Goal: Task Accomplishment & Management: Manage account settings

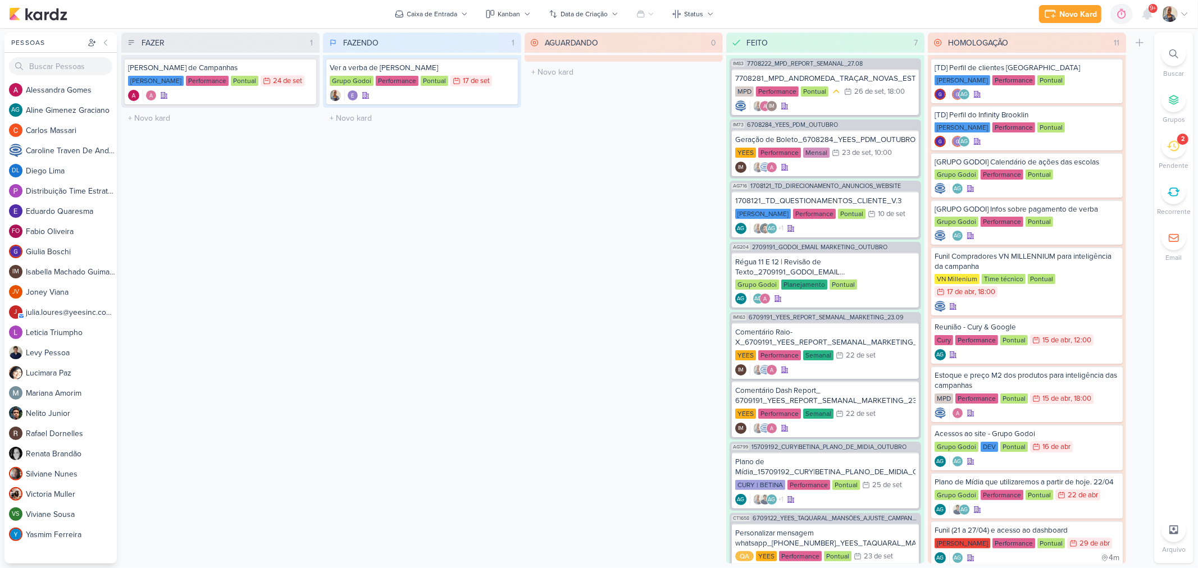
click at [1160, 138] on li "2 [GEOGRAPHIC_DATA]" at bounding box center [1173, 152] width 39 height 37
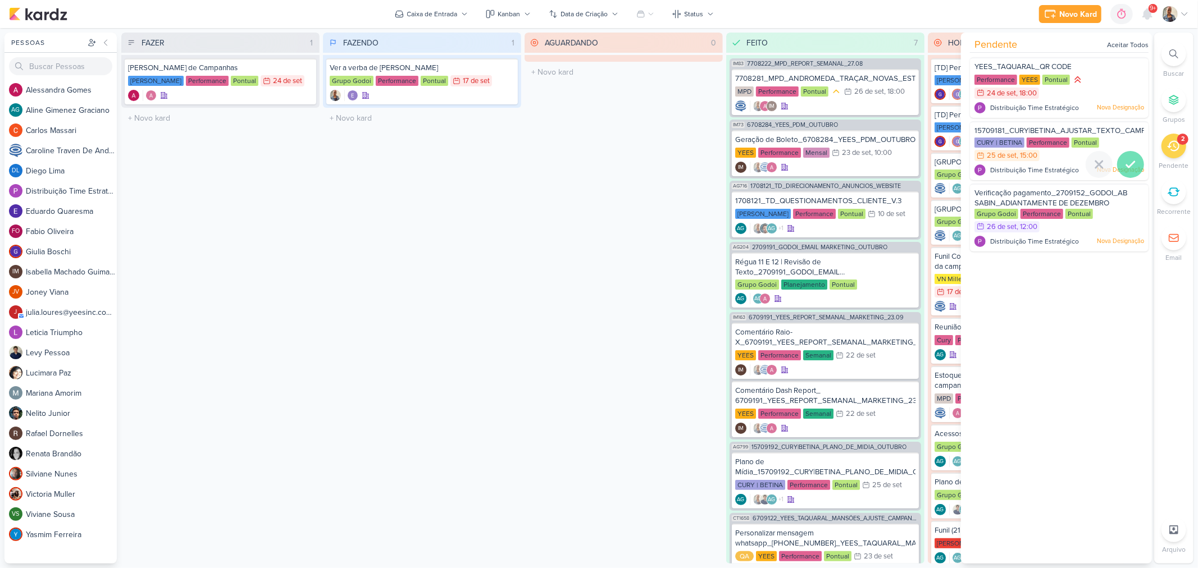
click at [1127, 165] on icon at bounding box center [1129, 164] width 13 height 13
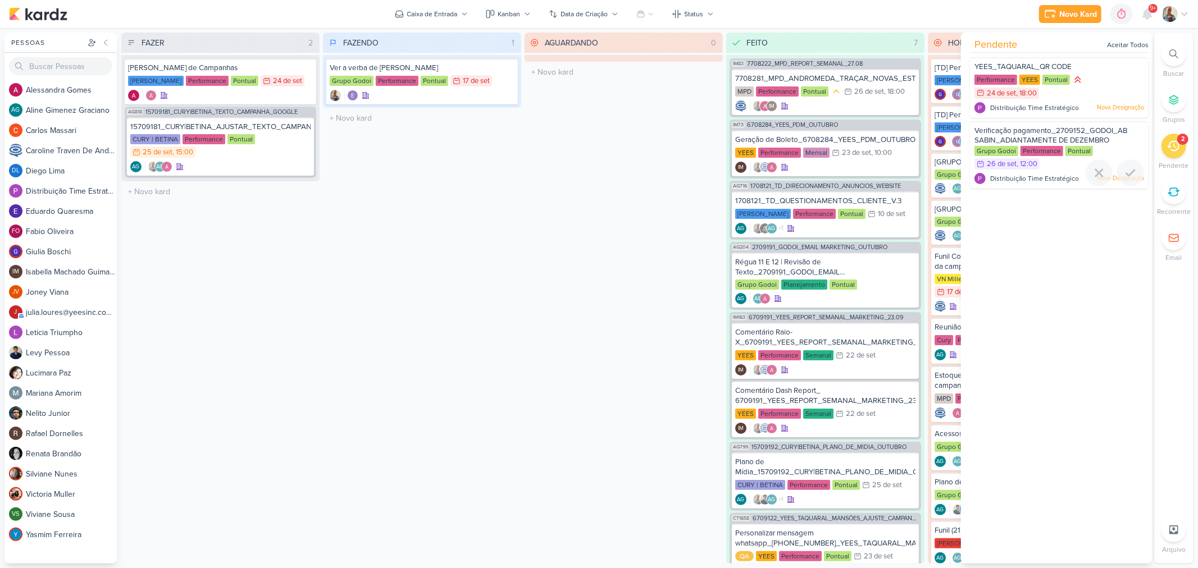
click at [1127, 165] on div at bounding box center [1130, 172] width 27 height 27
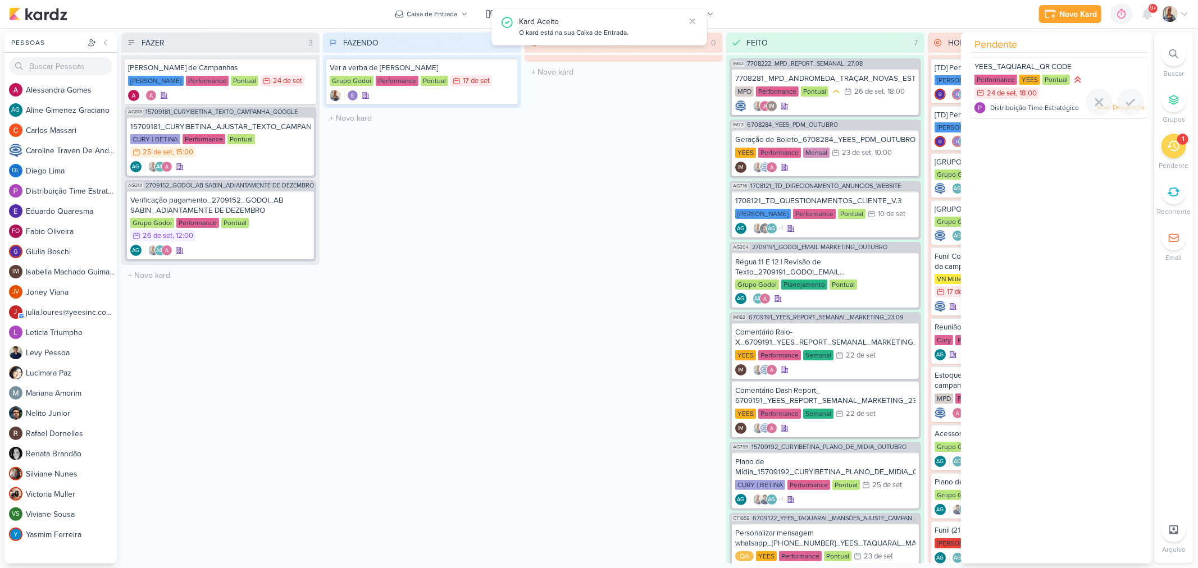
click at [1058, 97] on div "Performance YEES Pontual 24/9 24 de set , 18:00" at bounding box center [1059, 87] width 170 height 26
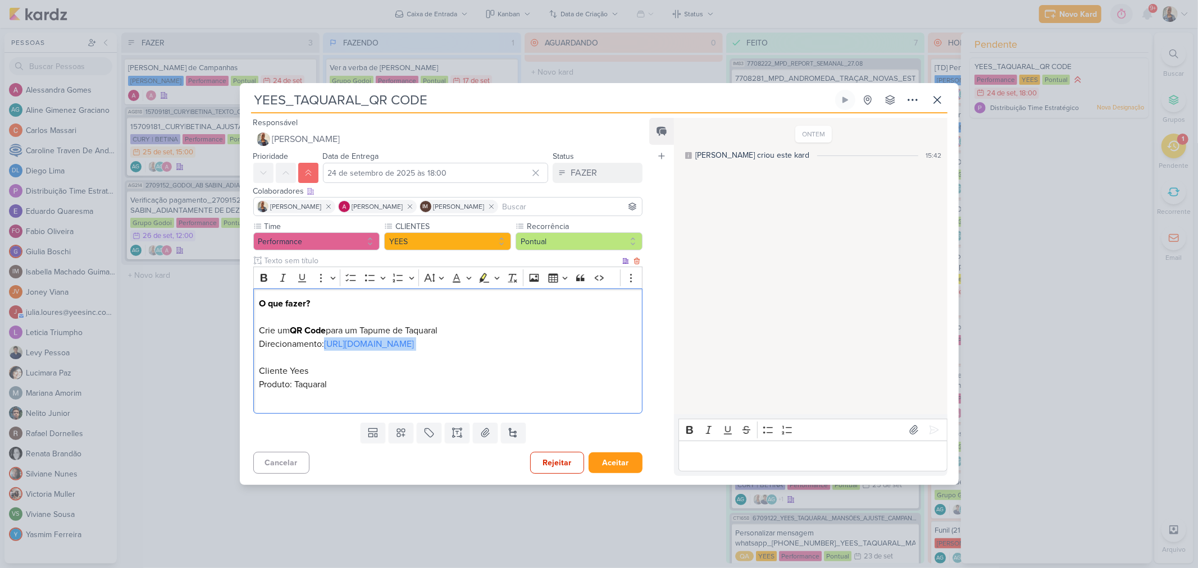
drag, startPoint x: 427, startPoint y: 344, endPoint x: 325, endPoint y: 346, distance: 102.2
click at [325, 346] on p "O que fazer? Crie um QR Code para um Tapume de Taquaral Direcionamento: https:/…" at bounding box center [447, 351] width 377 height 108
copy p "https://yeesinc.com.br/"
click at [908, 430] on icon at bounding box center [913, 429] width 11 height 11
click at [929, 432] on icon at bounding box center [933, 429] width 11 height 11
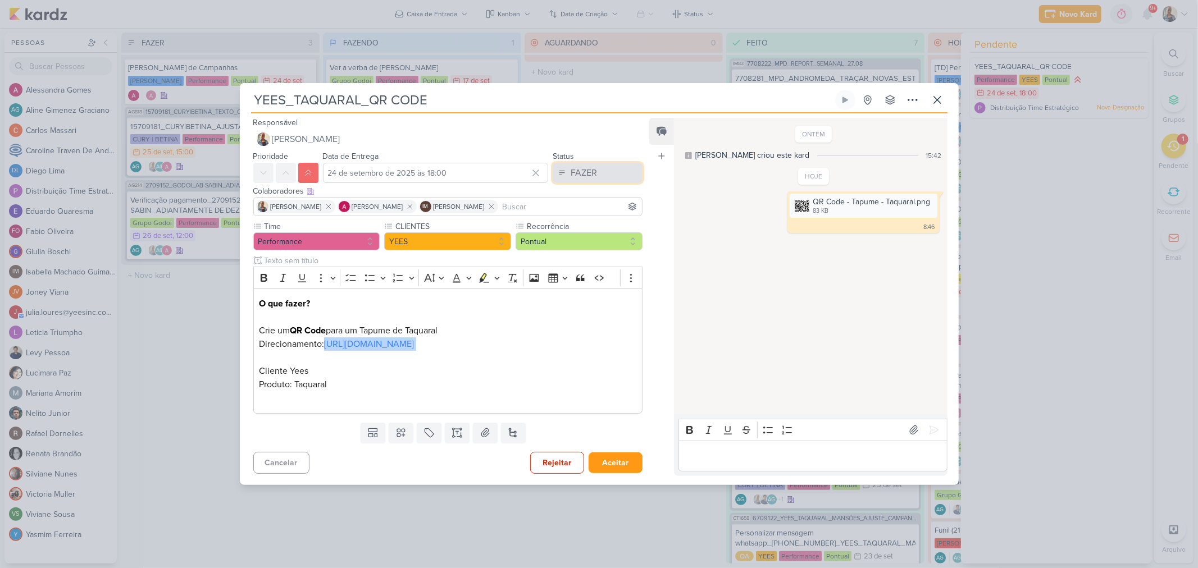
click at [570, 168] on div "FAZER" at bounding box center [583, 172] width 26 height 13
click at [585, 254] on button "FEITO" at bounding box center [592, 254] width 100 height 19
click at [607, 470] on button "Aceitar" at bounding box center [615, 463] width 54 height 21
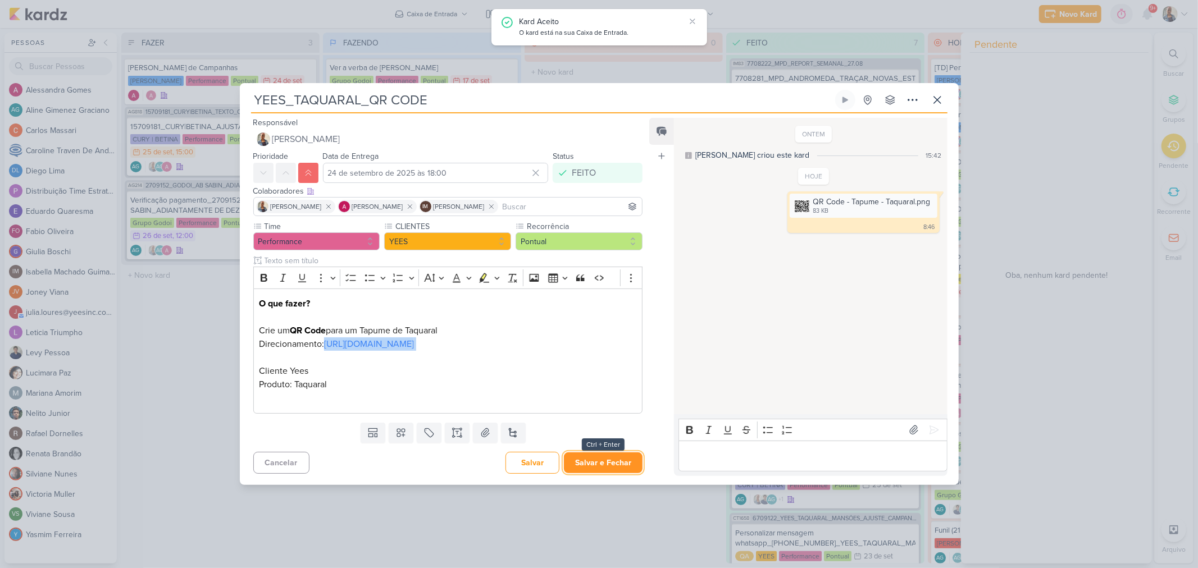
click at [609, 468] on button "Salvar e Fechar" at bounding box center [603, 463] width 79 height 21
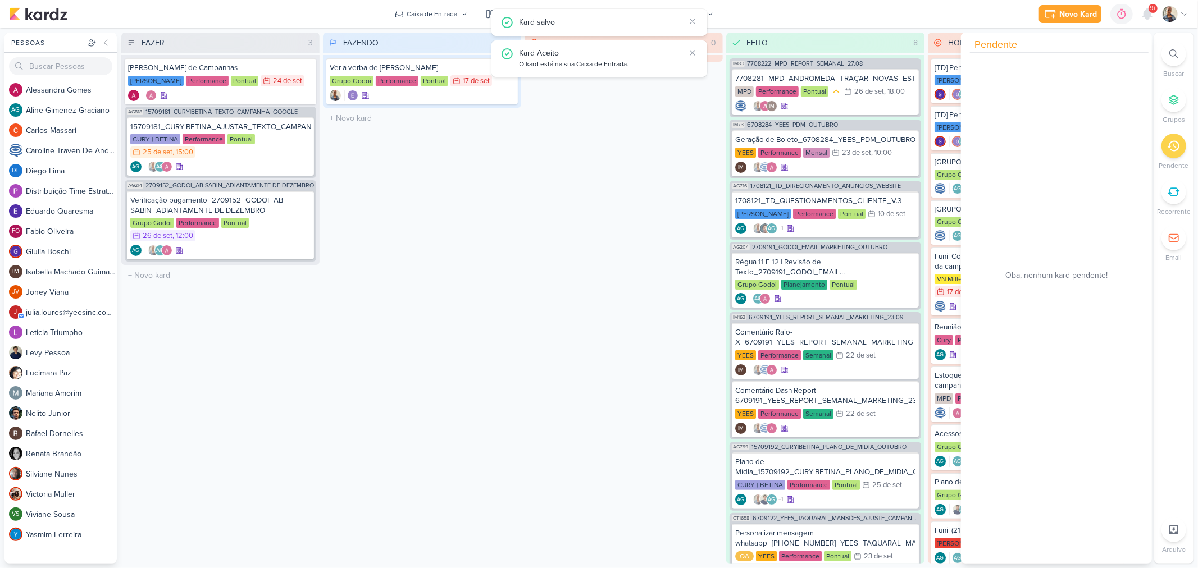
click at [643, 315] on div "AGUARDANDO 0 Mover Para Esquerda Mover Para Direita Deletar O título do kard de…" at bounding box center [623, 298] width 198 height 531
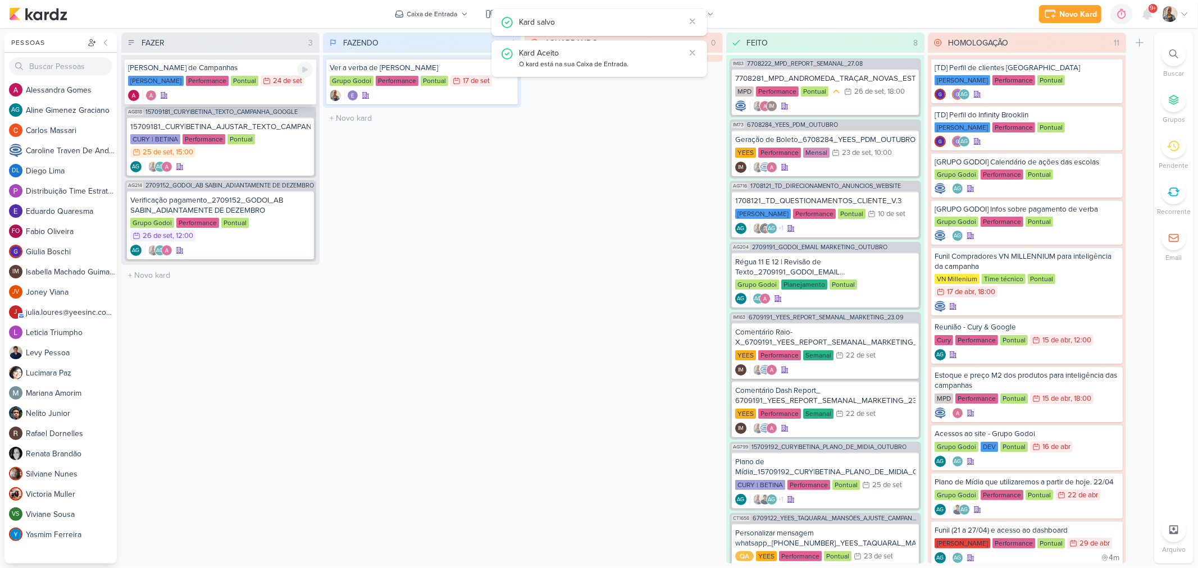
click at [198, 94] on div at bounding box center [220, 95] width 185 height 11
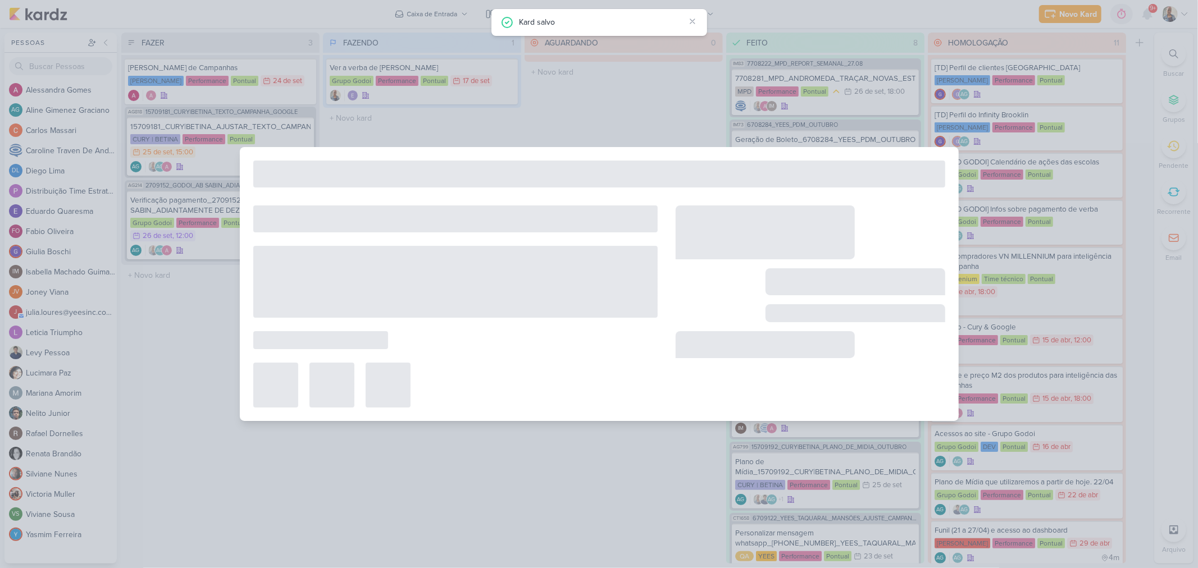
type input "Texeira Duarte_Análise de Campanhas"
type input "24 de setembro de 2025 às 23:59"
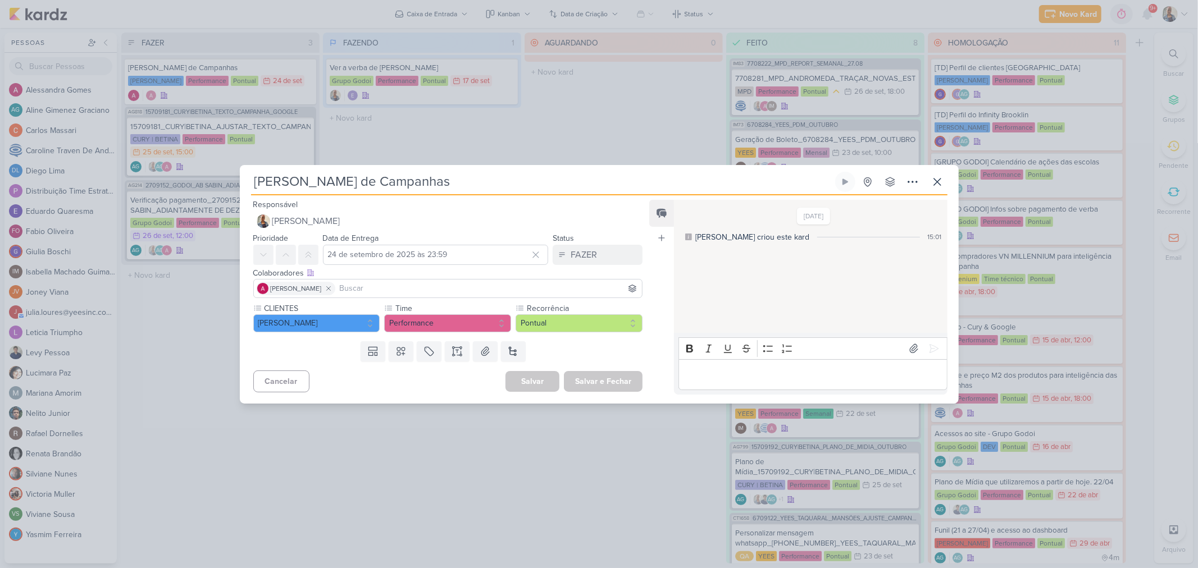
click at [755, 368] on p "Editor editing area: main" at bounding box center [812, 374] width 257 height 13
click at [930, 343] on icon at bounding box center [933, 348] width 11 height 11
click at [552, 256] on button "FAZER" at bounding box center [597, 255] width 90 height 20
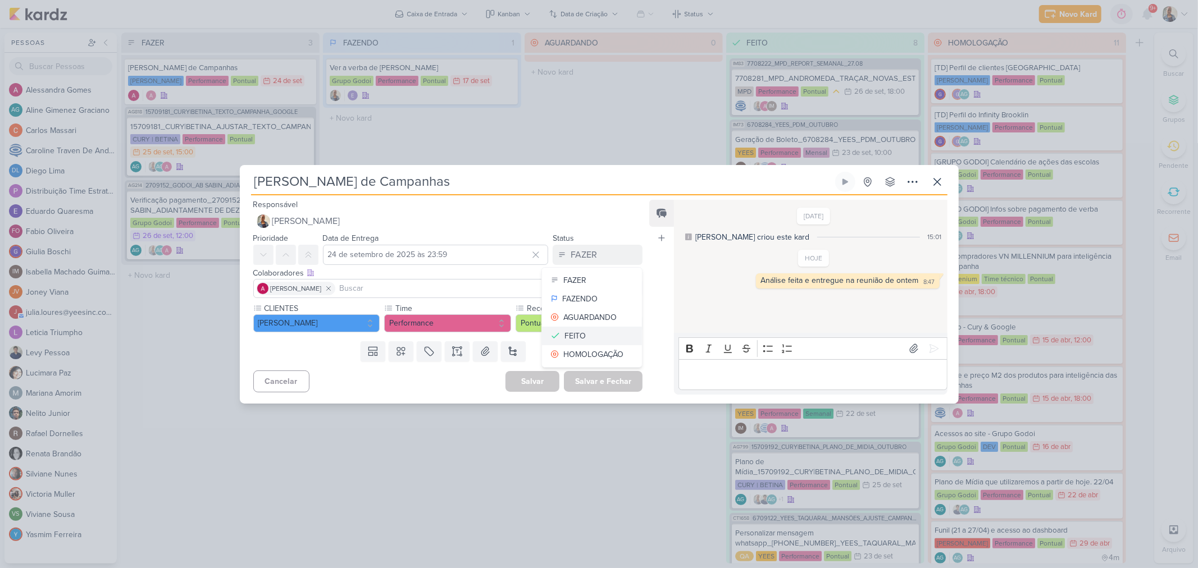
click at [566, 331] on div "FEITO" at bounding box center [574, 336] width 21 height 12
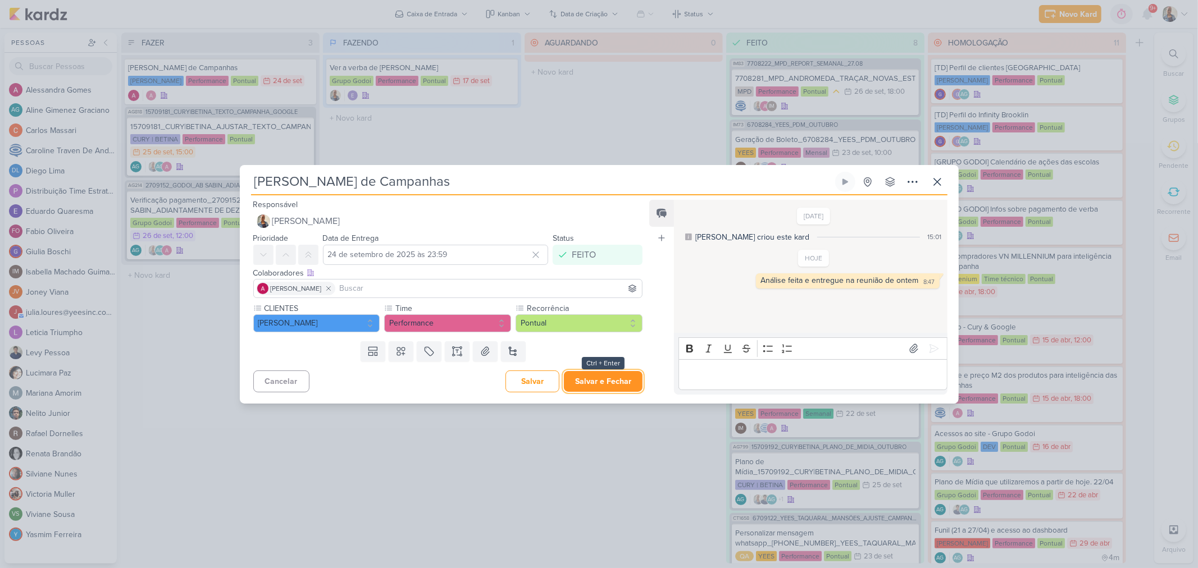
click at [602, 375] on button "Salvar e Fechar" at bounding box center [603, 381] width 79 height 21
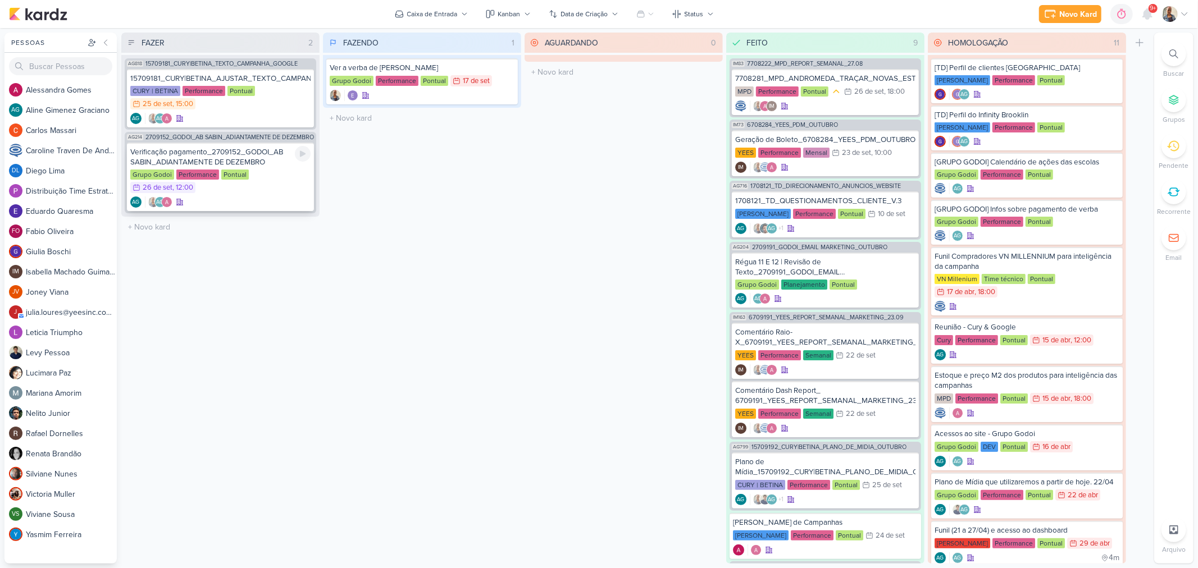
click at [264, 191] on div "Grupo Godoi Performance Pontual 26/9 26 de set , 12:00" at bounding box center [220, 182] width 180 height 25
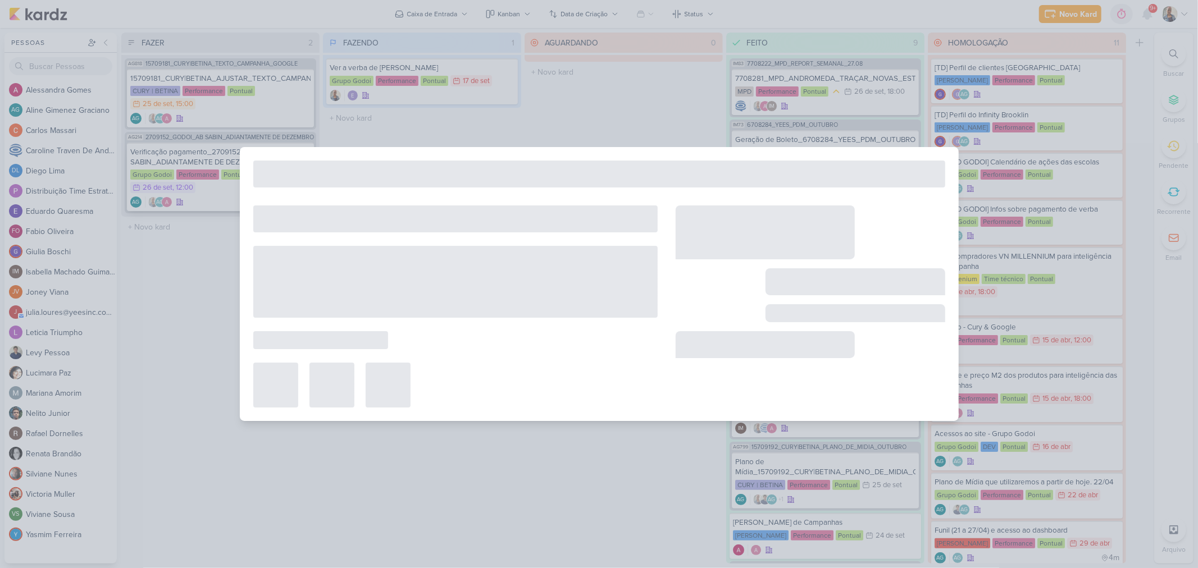
type input "Verificação pagamento_2709152_GODOI_AB SABIN_ADIANTAMENTE DE DEZEMBRO"
type input "26 de setembro de 2025 às 12:00"
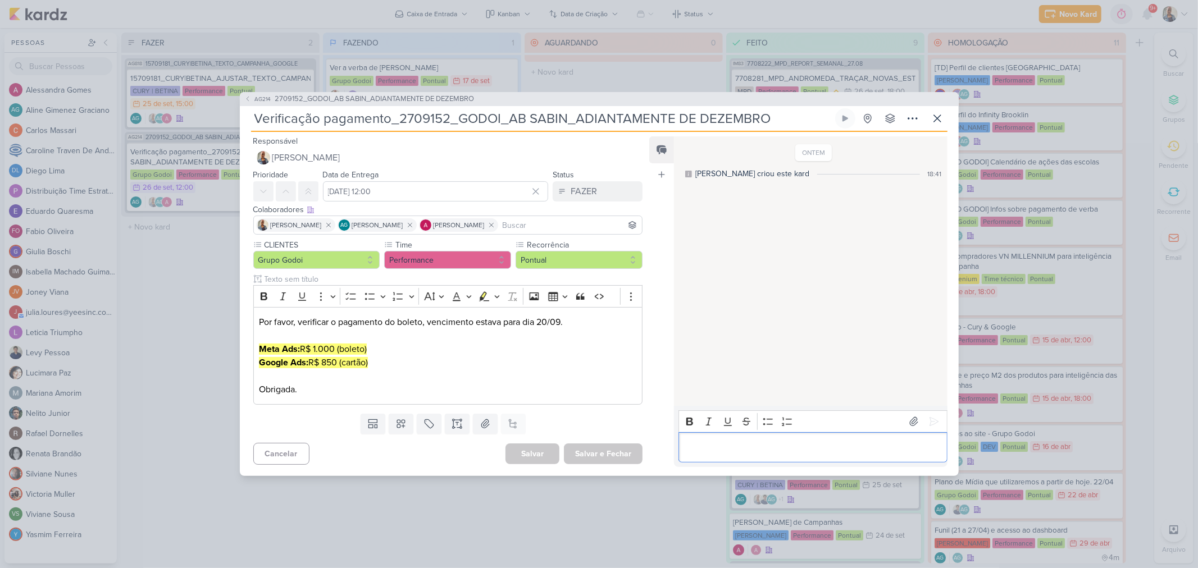
click at [779, 455] on div "Editor editing area: main" at bounding box center [812, 447] width 268 height 31
click at [928, 424] on icon at bounding box center [933, 421] width 11 height 11
click at [597, 191] on button "FAZER" at bounding box center [597, 191] width 90 height 20
click at [574, 269] on div "FEITO" at bounding box center [574, 273] width 21 height 12
click at [603, 450] on button "Salvar e Fechar" at bounding box center [603, 454] width 79 height 21
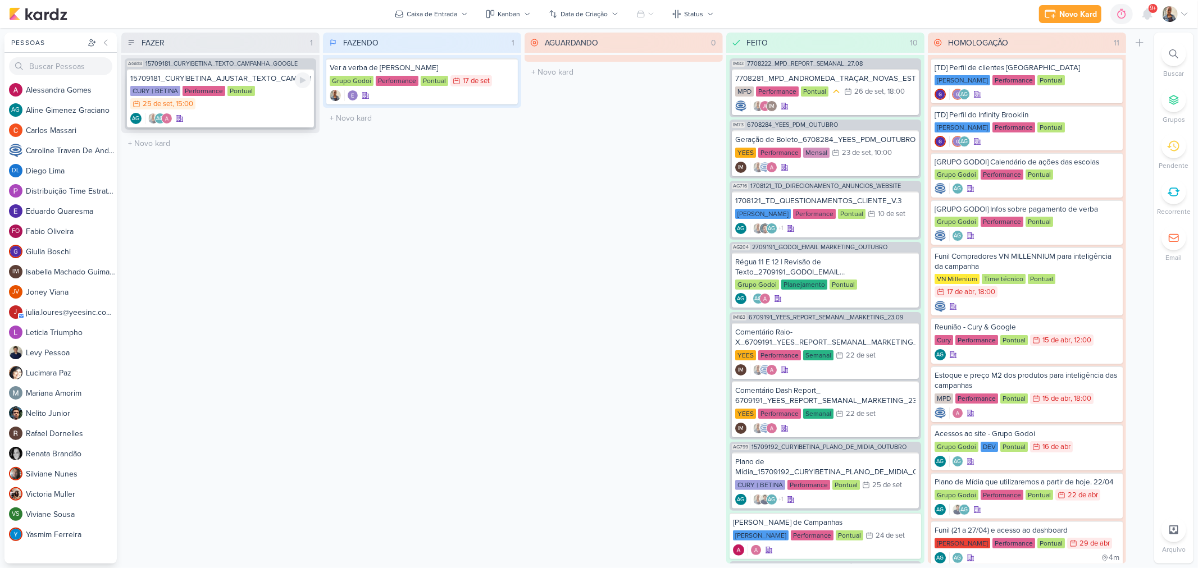
click at [239, 109] on div "CURY | BETINA Performance Pontual 25/9 25 de set , 15:00" at bounding box center [220, 98] width 180 height 25
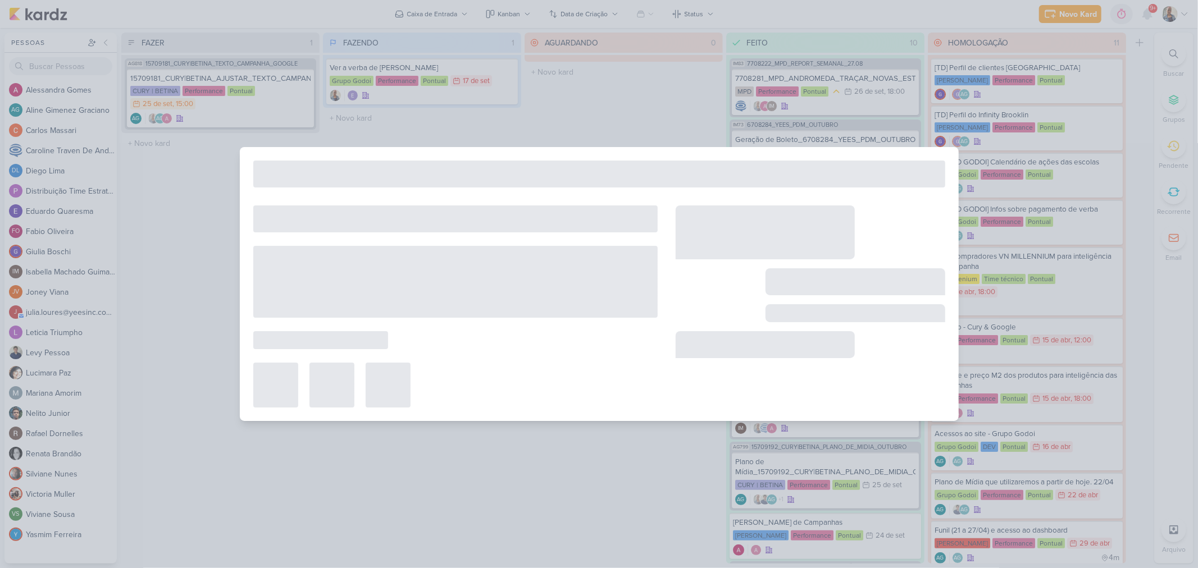
type input "15709181_CURY|BETINA_AJUSTAR_TEXTO_CAMPANHA_GOOGLE"
type input "25 de setembro de 2025 às 15:00"
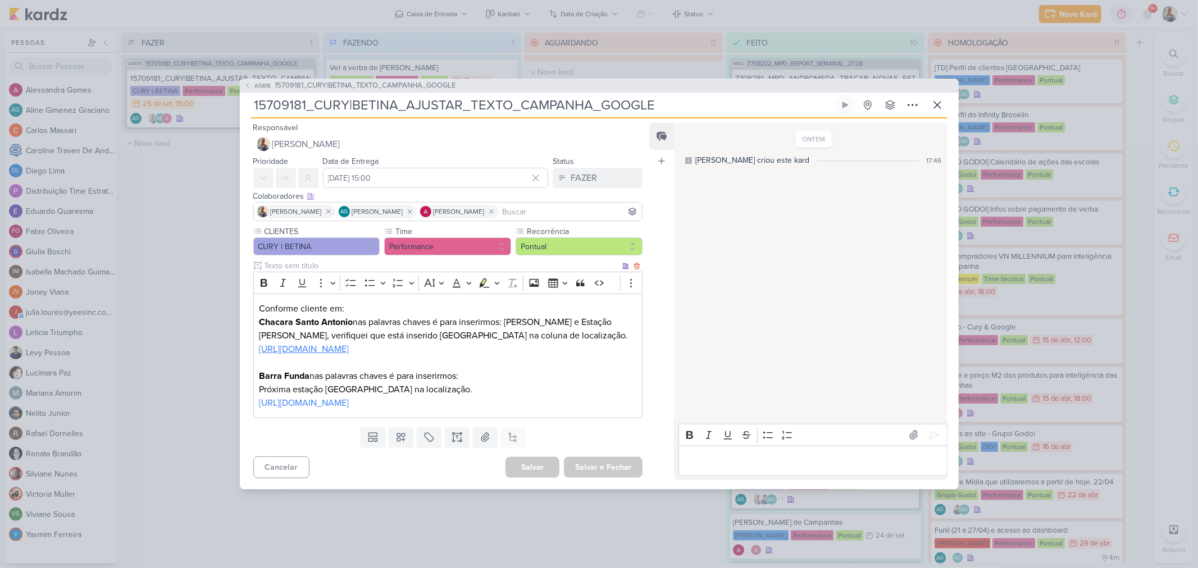
click at [349, 344] on link "https://docs.google.com/spreadsheets/d/1RSwBWsEVWJokflJ2vHgtmuNRSvvjL4H4L_CmN9U…" at bounding box center [304, 349] width 90 height 11
click at [576, 363] on p "Editor editing area: main" at bounding box center [447, 362] width 377 height 13
click at [349, 403] on link "https://docs.google.com/spreadsheets/d/1g2KxiPVic3OWHA_PMBqZblwWSe5MZaR4wZPDfky…" at bounding box center [304, 403] width 90 height 11
click at [761, 468] on p "Editor editing area: main" at bounding box center [812, 460] width 257 height 13
click at [929, 444] on button at bounding box center [934, 435] width 18 height 18
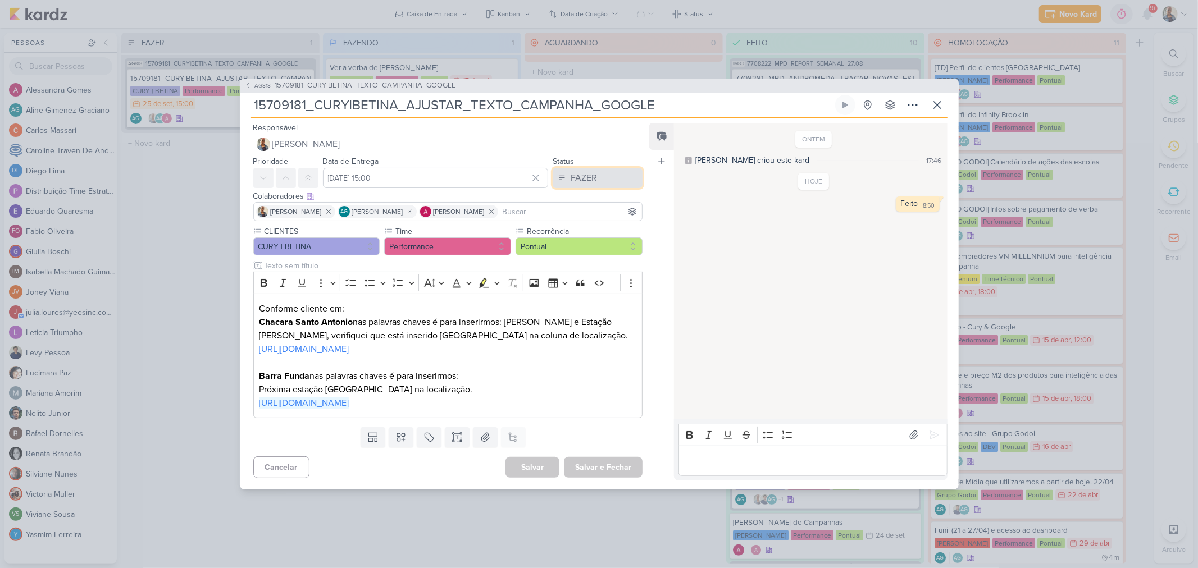
click at [579, 171] on div "FAZER" at bounding box center [583, 177] width 26 height 13
drag, startPoint x: 592, startPoint y: 232, endPoint x: 593, endPoint y: 245, distance: 12.9
click at [593, 245] on div "FAZER FAZENDO AGUARDANDO FEITO HOMOLOGAÇÃO" at bounding box center [591, 240] width 101 height 101
click at [593, 190] on div "Colaboradores Este kard pode ser visível a usuários da sua organização Este kar…" at bounding box center [448, 196] width 390 height 12
click at [592, 170] on button "FAZER" at bounding box center [597, 178] width 90 height 20
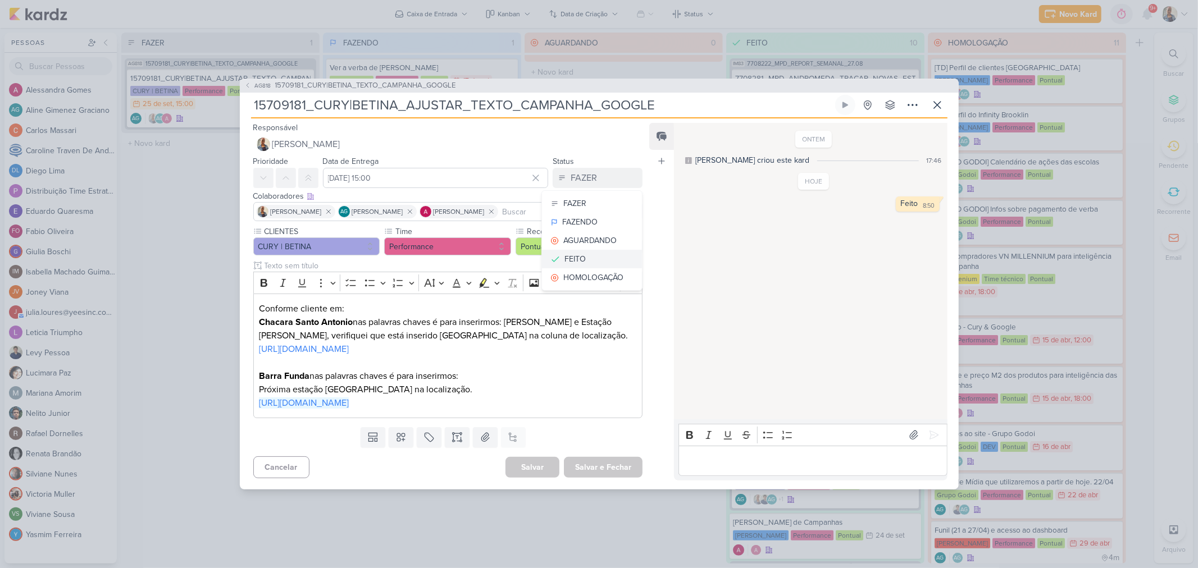
click at [577, 253] on div "FEITO" at bounding box center [574, 259] width 21 height 12
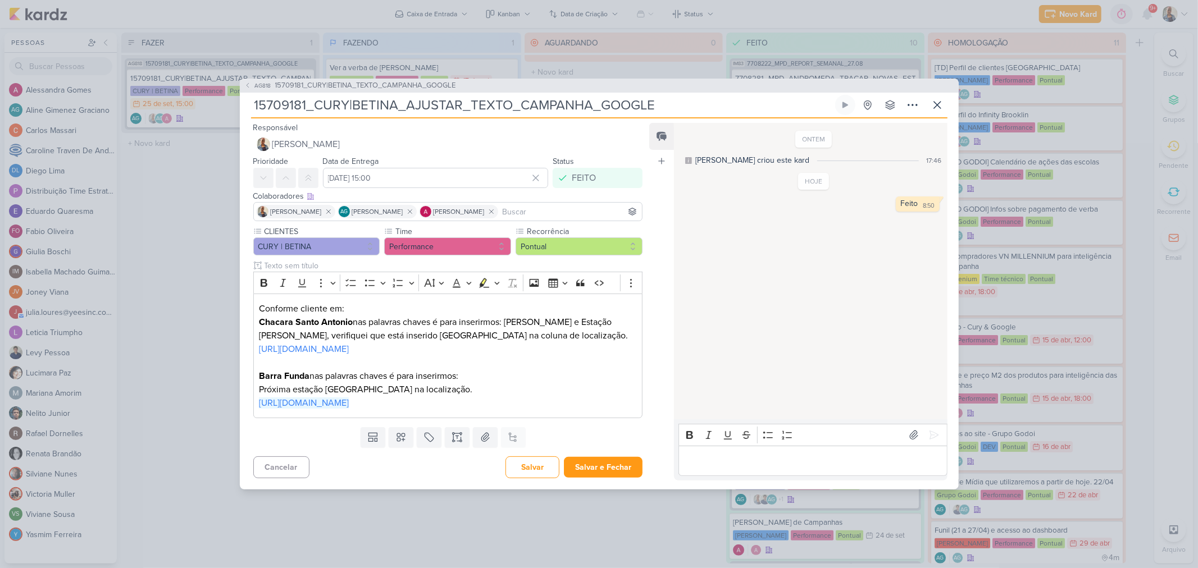
click at [655, 356] on div "Feed Atrelar email Solte o email para atrelar ao kard" at bounding box center [661, 302] width 25 height 358
click at [598, 490] on div "Responsável Iara Santos Nenhum contato encontrado create new contact Novo Conta…" at bounding box center [599, 303] width 719 height 371
click at [599, 478] on button "Salvar e Fechar" at bounding box center [603, 467] width 79 height 21
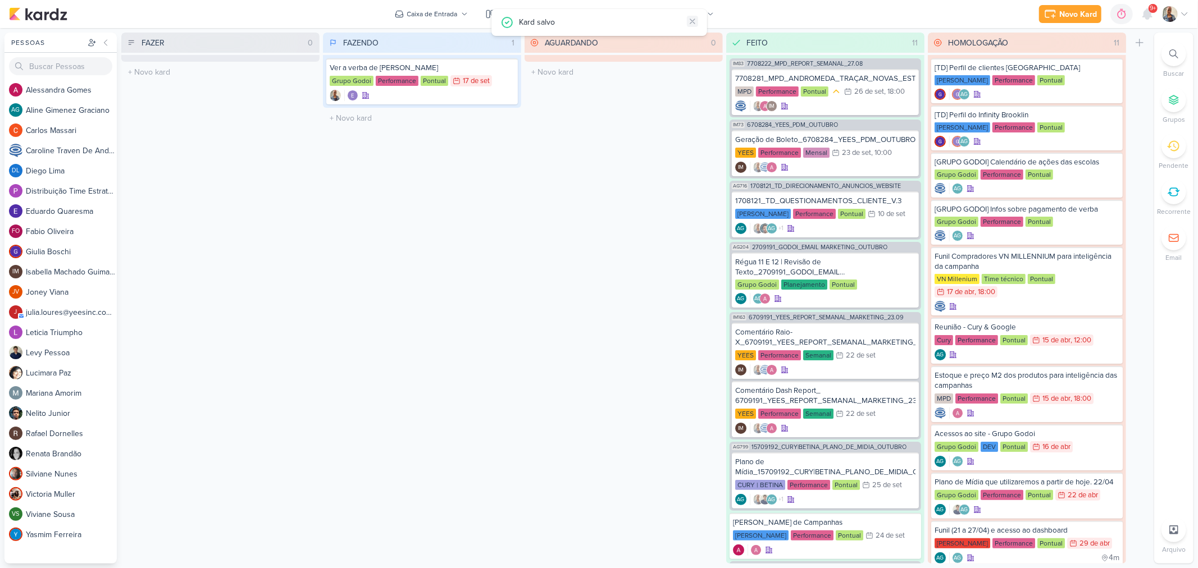
click at [692, 23] on icon at bounding box center [692, 21] width 9 height 9
click at [1172, 156] on div at bounding box center [1173, 146] width 25 height 25
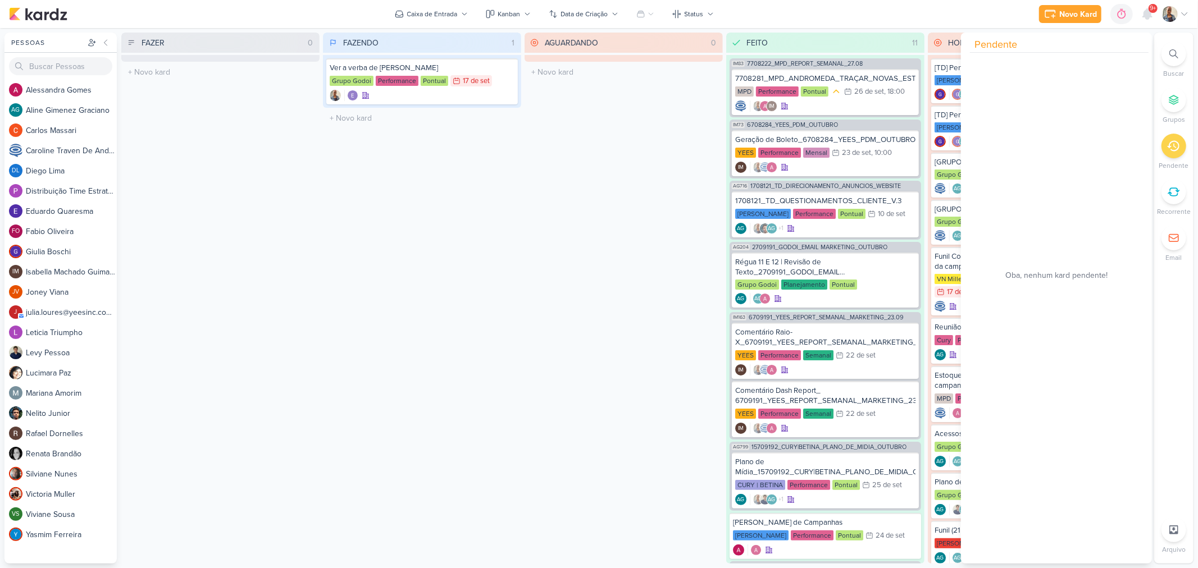
click at [605, 292] on div "AGUARDANDO 0 Mover Para Esquerda Mover Para Direita Deletar O título do kard de…" at bounding box center [623, 298] width 198 height 531
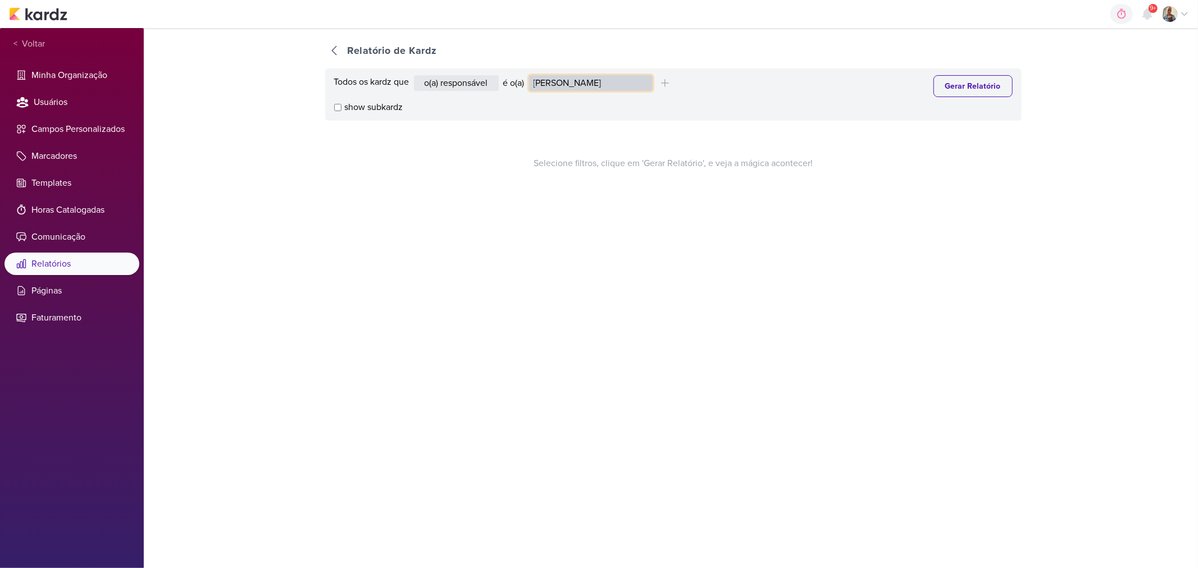
click at [600, 85] on select "Alessandra Gomes Aline Gimenez Graciano Caroline Traven De Andrade Distribuição…" at bounding box center [591, 83] width 124 height 16
click at [531, 75] on select "Alessandra Gomes Aline Gimenez Graciano Caroline Traven De Andrade Distribuição…" at bounding box center [591, 83] width 124 height 16
click at [940, 91] on button "Gerar Relatório" at bounding box center [972, 86] width 79 height 22
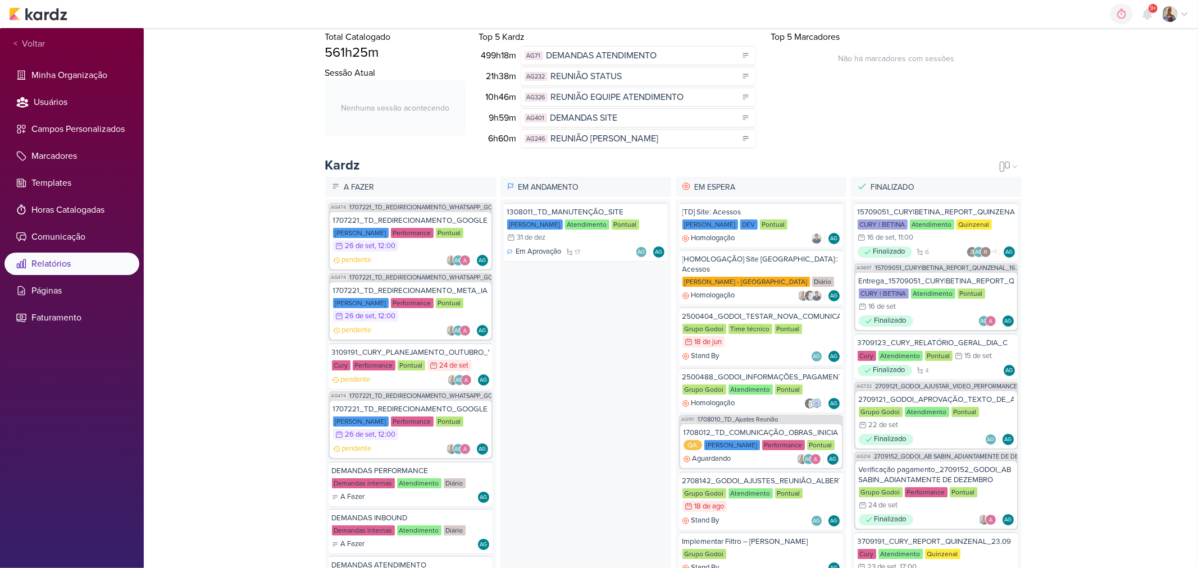
scroll to position [125, 0]
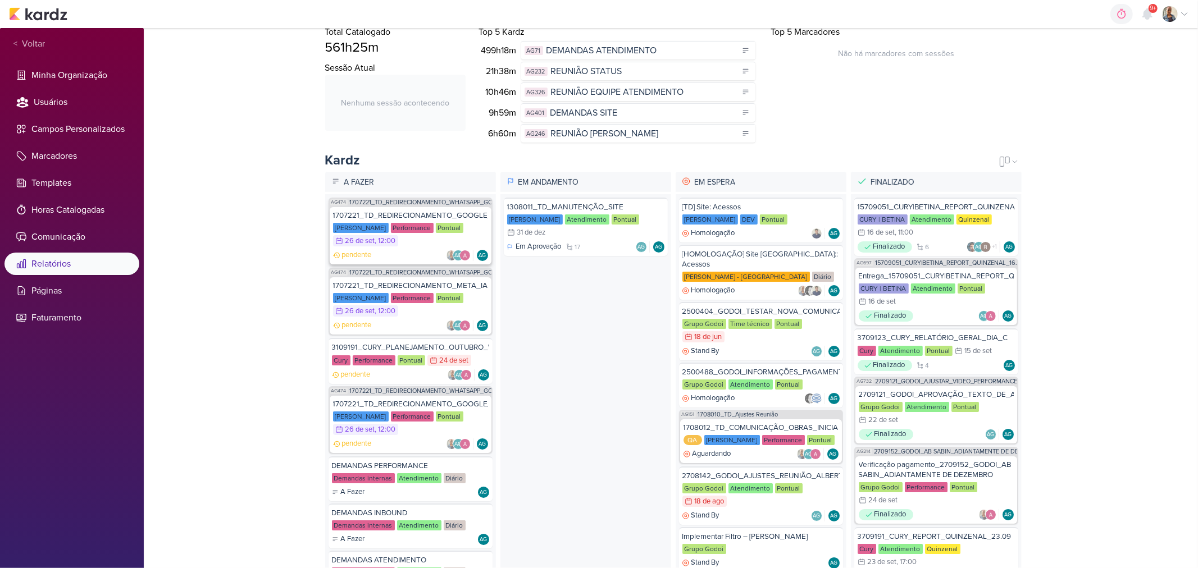
click at [418, 251] on div "pendente AG AG" at bounding box center [410, 255] width 155 height 11
click at [410, 319] on div "1707221_TD_REDIRECIONAMENTO_META_IADL Teixeira Duarte Performance Pontual 26/9 …" at bounding box center [411, 305] width 162 height 57
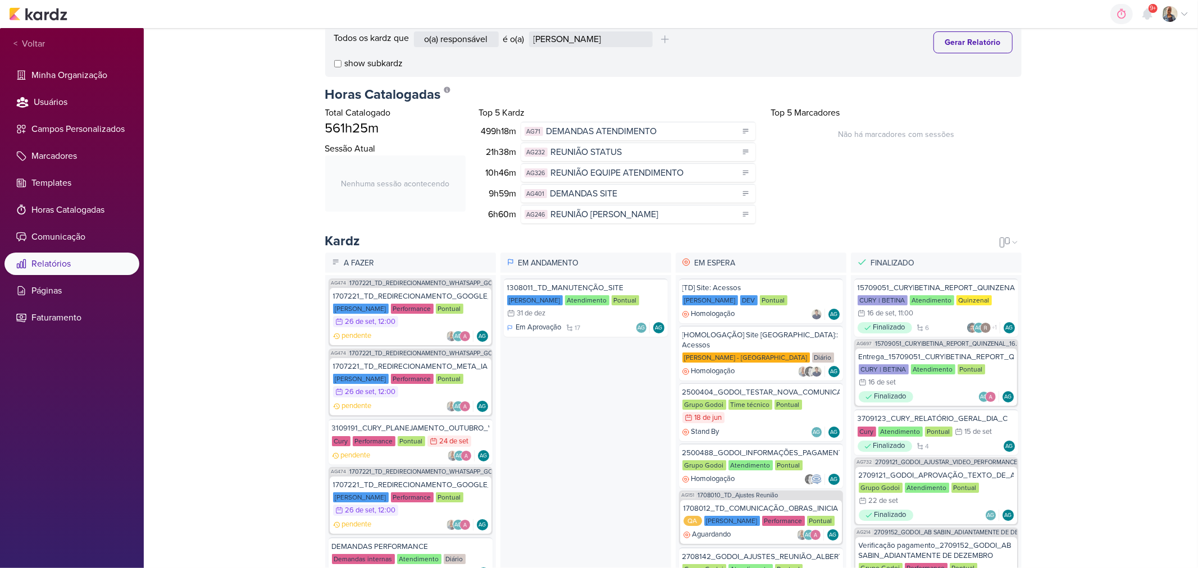
scroll to position [0, 0]
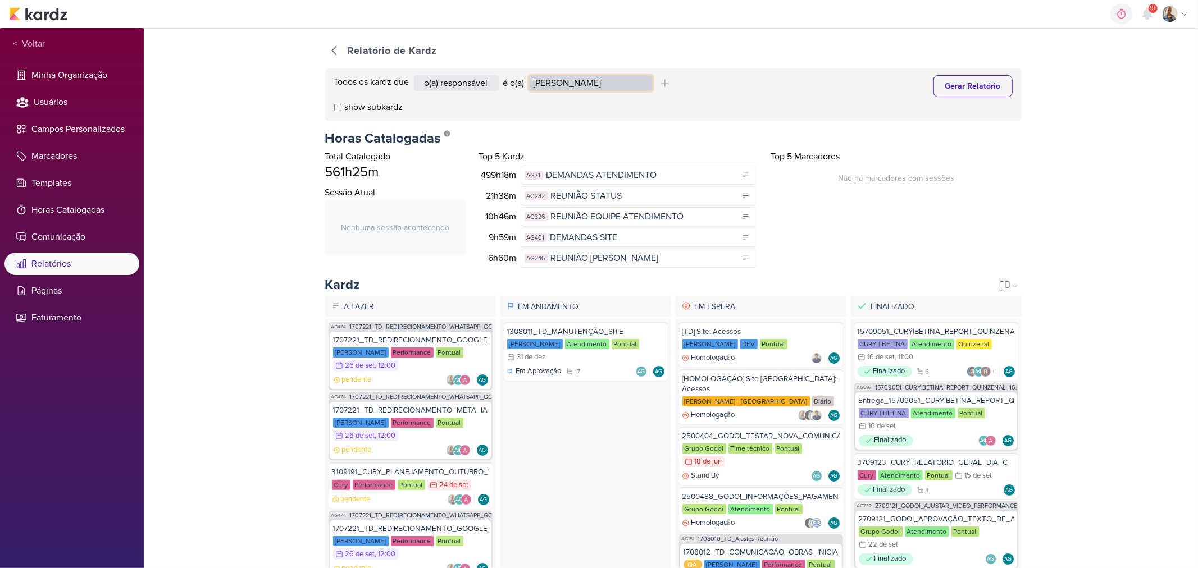
click at [554, 79] on select "Alessandra Gomes Aline Gimenez Graciano Caroline Traven De Andrade Distribuição…" at bounding box center [591, 83] width 124 height 16
click at [928, 212] on div "Total Catalogado 561h25m Sessão Atual Nenhuma sessão acontecendo Top 5 Kardz 49…" at bounding box center [673, 208] width 696 height 117
click at [594, 74] on div "Todos os kardz que o(a) responsável contém o marcador contém o campo é o(a) Ale…" at bounding box center [673, 94] width 696 height 52
click at [597, 85] on select "Alessandra Gomes Aline Gimenez Graciano Caroline Traven De Andrade Distribuição…" at bounding box center [591, 83] width 124 height 16
click at [531, 75] on select "Alessandra Gomes Aline Gimenez Graciano Caroline Traven De Andrade Distribuição…" at bounding box center [591, 83] width 124 height 16
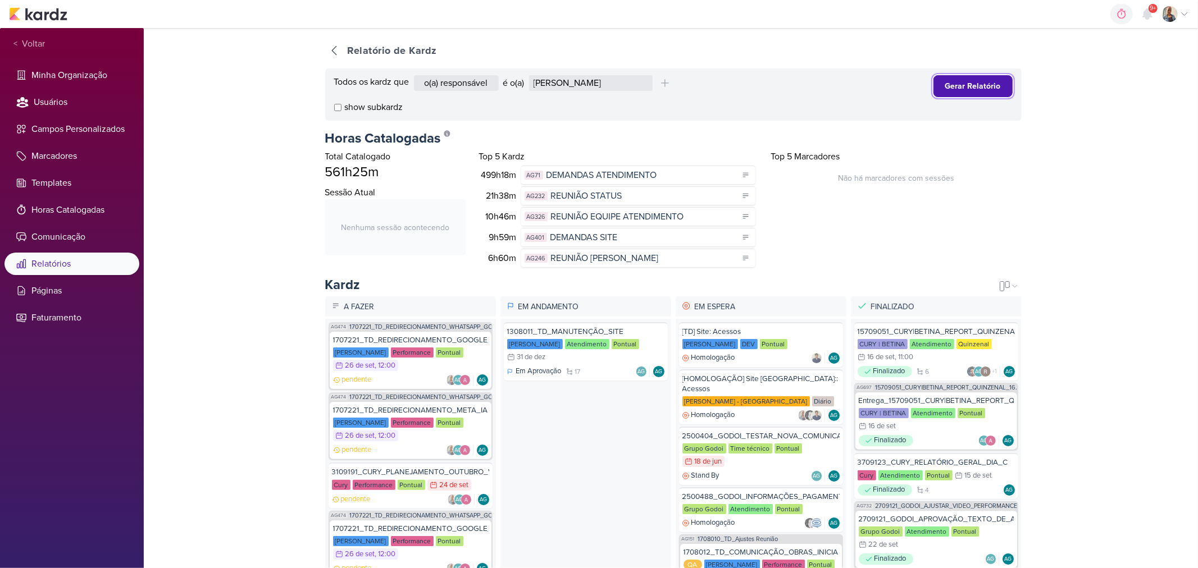
click at [945, 93] on button "Gerar Relatório" at bounding box center [972, 86] width 79 height 22
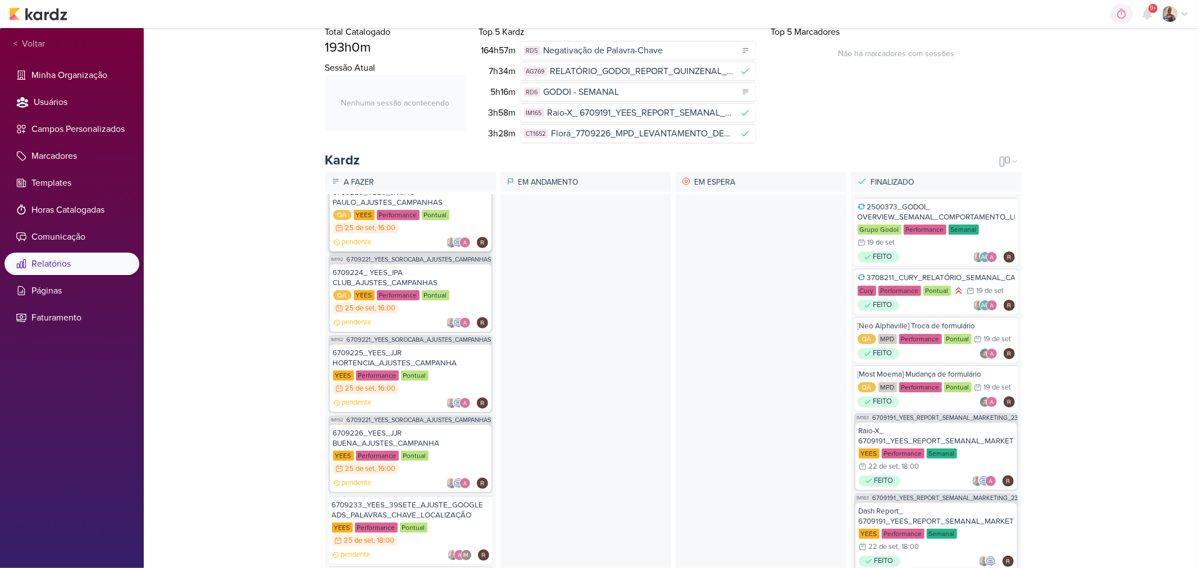
scroll to position [249, 0]
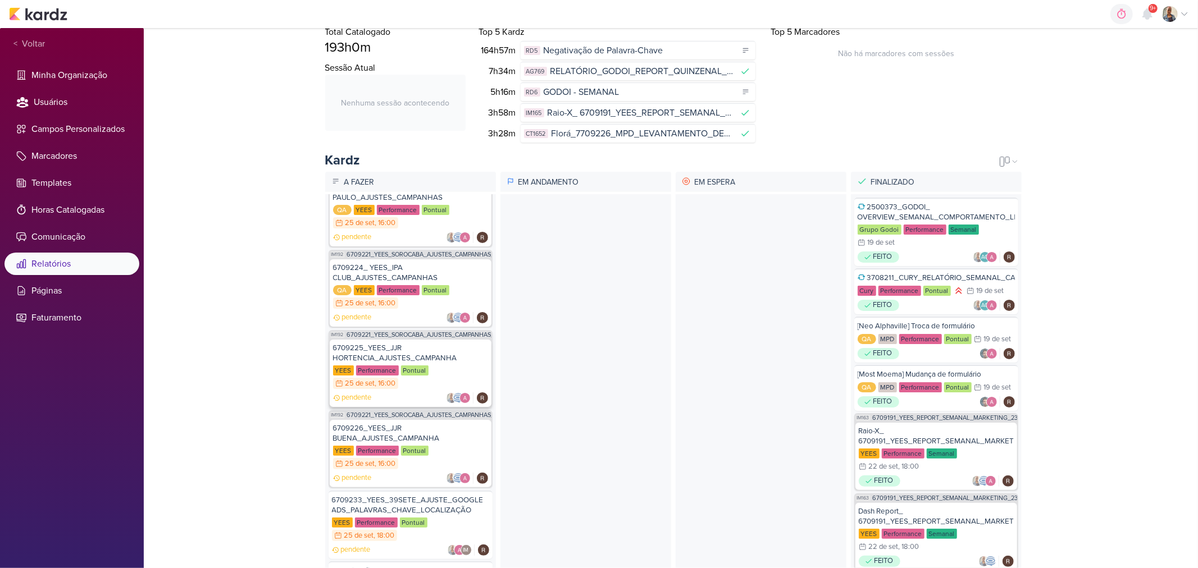
click at [442, 348] on div "6709225_YEES_JJR HORTENCIA_AJUSTES_CAMPANHA" at bounding box center [410, 353] width 155 height 20
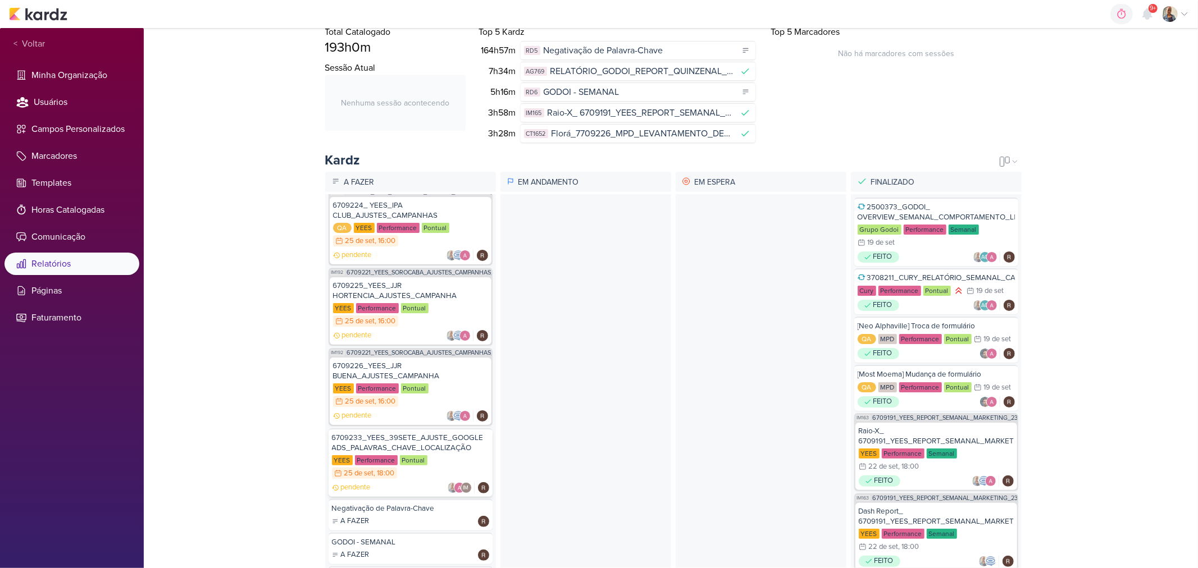
scroll to position [321, 0]
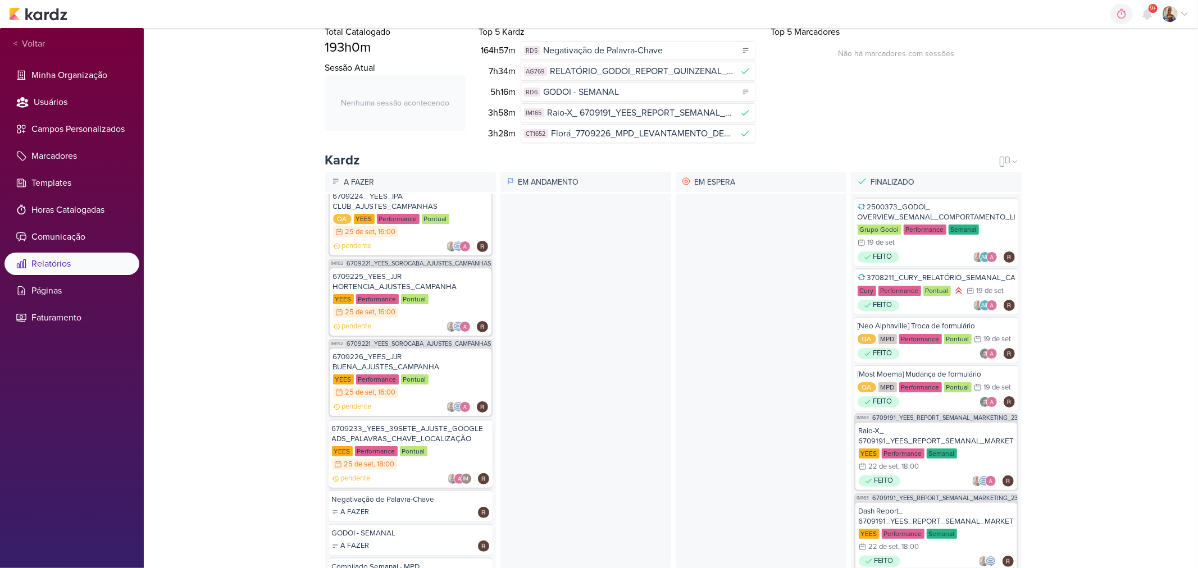
click at [396, 424] on div "6709233_YEES_39SETE_AJUSTE_GOOGLE ADS_PALAVRAS_CHAVE_LOCALIZAÇÃO" at bounding box center [410, 434] width 157 height 20
click at [408, 399] on div "6709226_YEES_JJR BUENA_AJUSTES_CAMPANHA YEES Performance Pontual 25/9 25 de set…" at bounding box center [411, 382] width 162 height 67
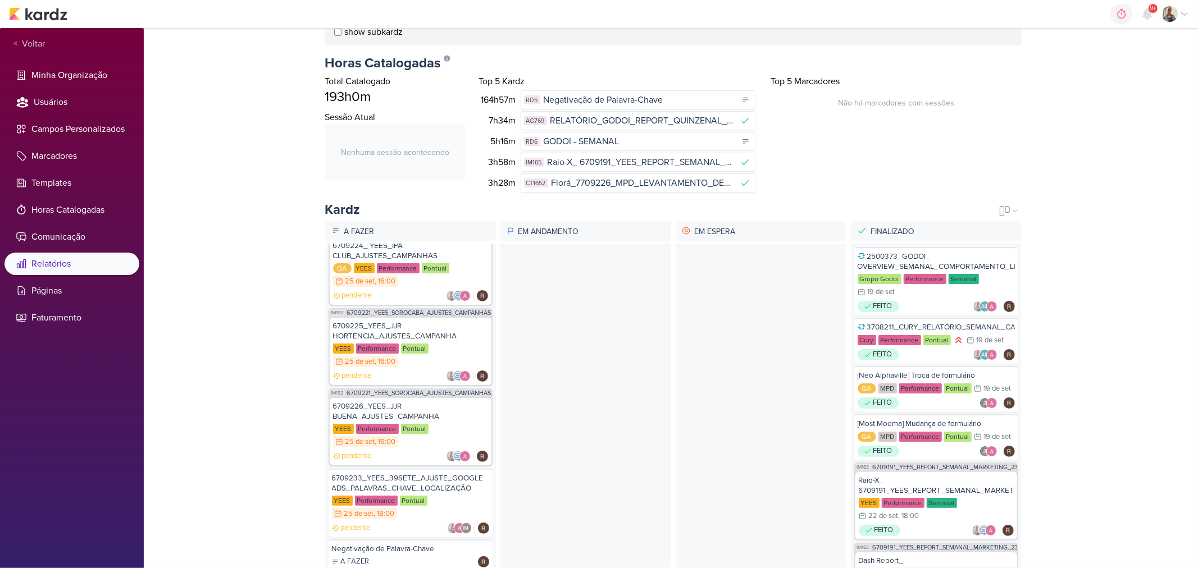
scroll to position [0, 0]
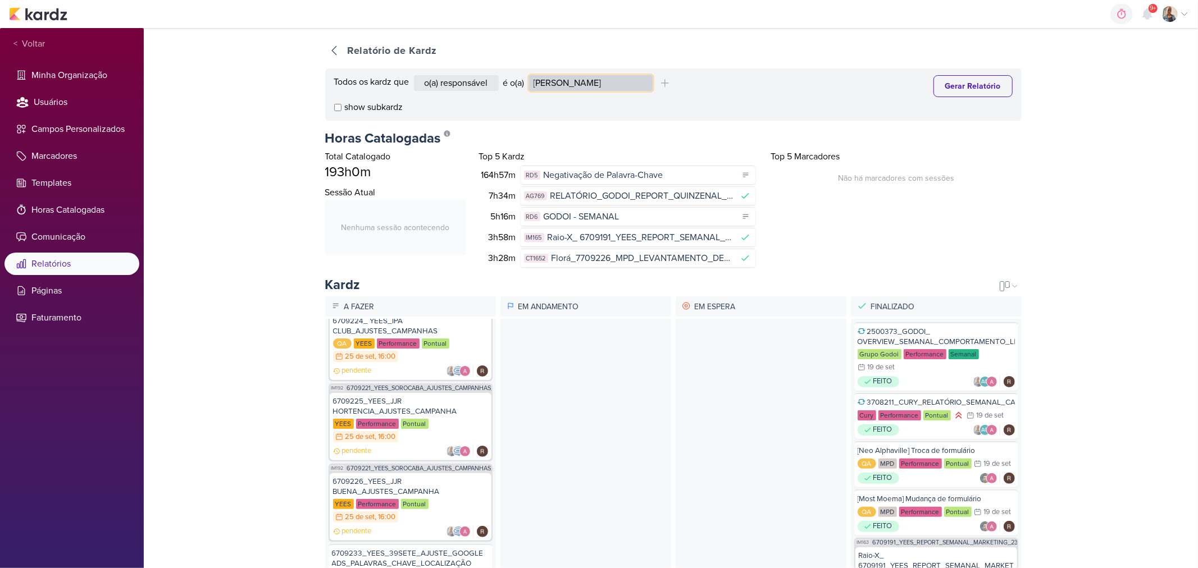
click at [572, 75] on select "Alessandra Gomes Aline Gimenez Graciano Caroline Traven De Andrade Distribuição…" at bounding box center [591, 83] width 124 height 16
click at [571, 81] on select "Alessandra Gomes Aline Gimenez Graciano Caroline Traven De Andrade Distribuição…" at bounding box center [591, 83] width 124 height 16
select select "4084"
click at [531, 75] on select "Alessandra Gomes Aline Gimenez Graciano Caroline Traven De Andrade Distribuição…" at bounding box center [591, 83] width 124 height 16
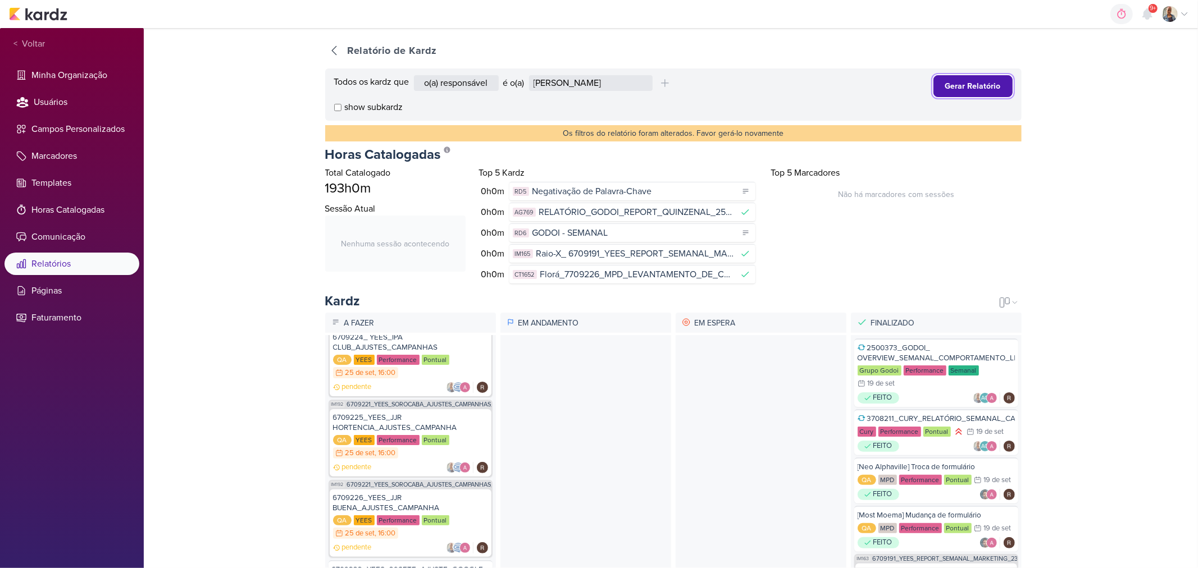
click at [942, 90] on button "Gerar Relatório" at bounding box center [972, 86] width 79 height 22
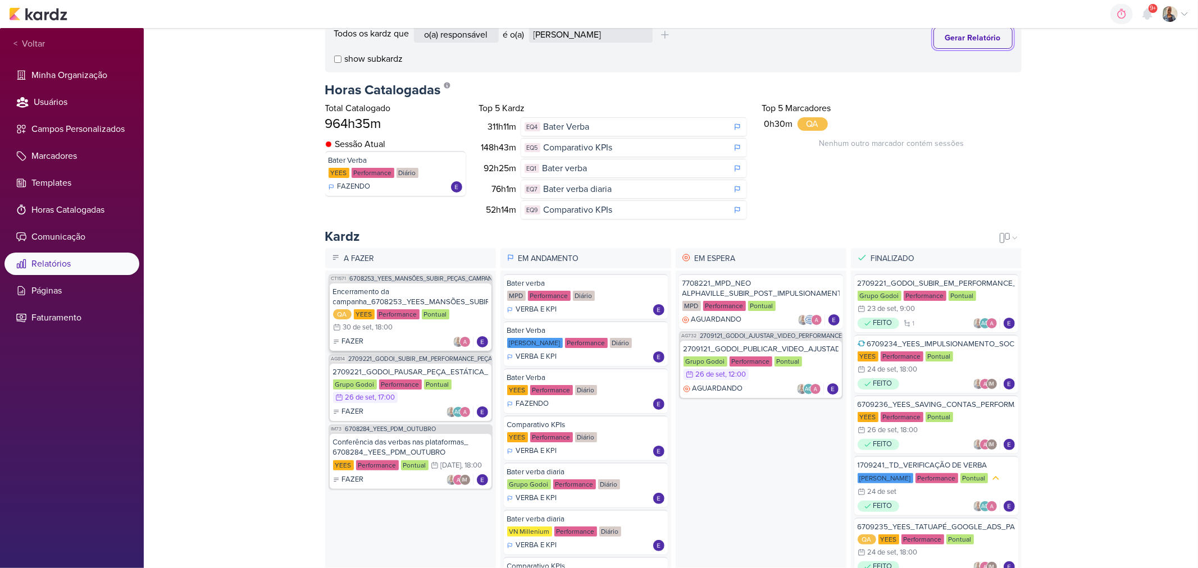
scroll to position [125, 0]
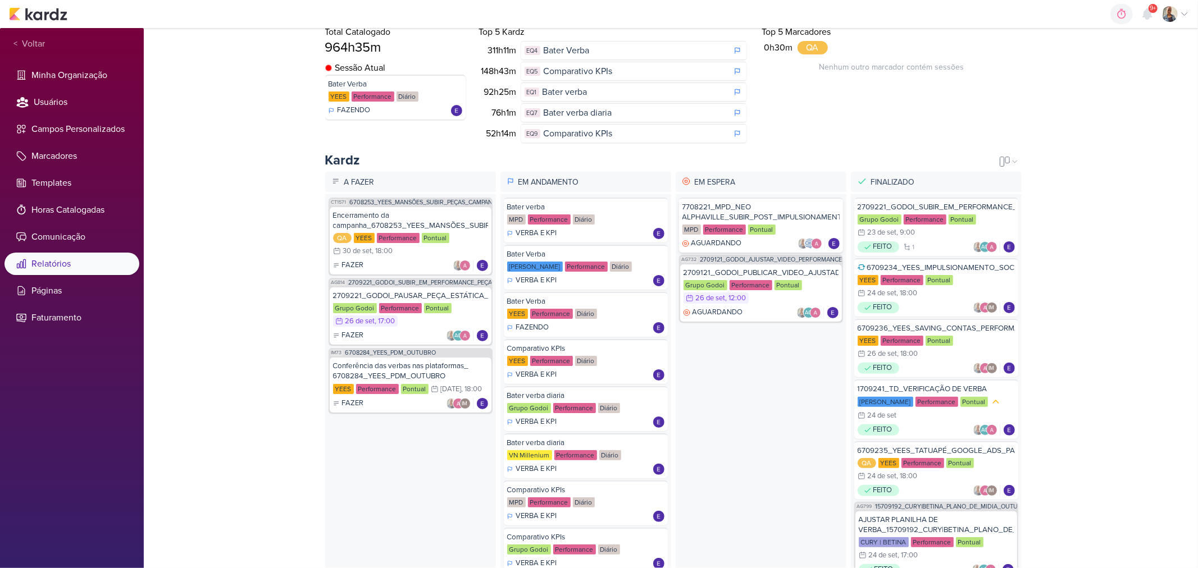
click at [719, 209] on div "7708221_MPD_NEO ALPHAVILLE_SUBIR_POST_IMPULSIONAMENTO_META_ADS" at bounding box center [760, 212] width 157 height 20
click at [754, 304] on div "Grupo Godoi Performance Pontual 26/9 26 de set , 12:00" at bounding box center [760, 292] width 155 height 25
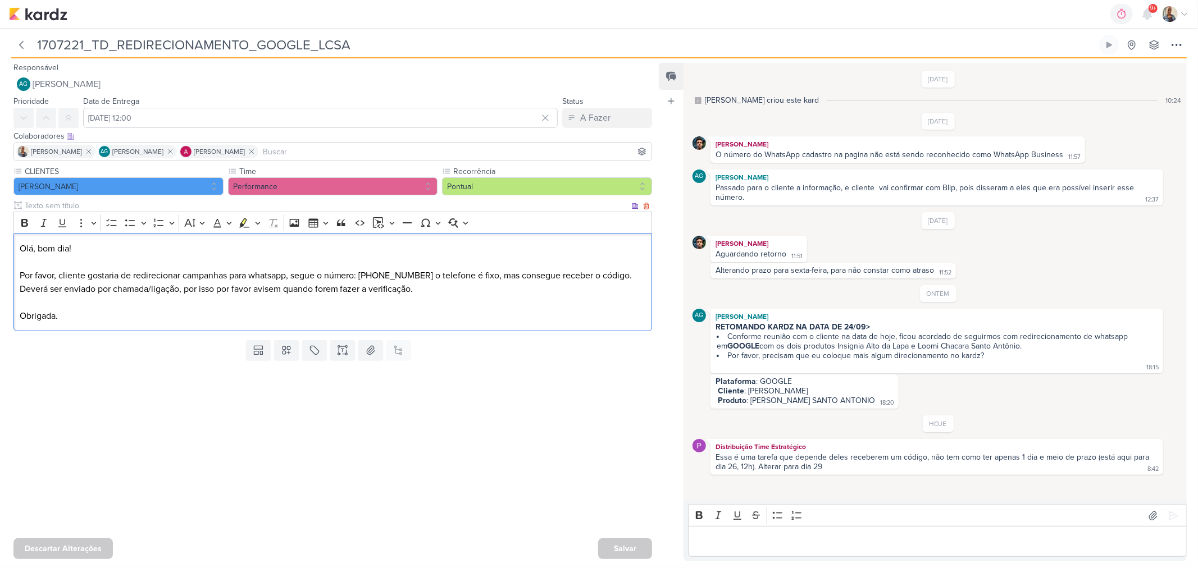
click at [364, 277] on p "Olá, bom dia! Por favor, cliente gostaria de redirecionar campanhas para whatsa…" at bounding box center [333, 282] width 627 height 81
drag, startPoint x: 362, startPoint y: 276, endPoint x: 412, endPoint y: 281, distance: 49.6
click at [412, 281] on p "Olá, bom dia! Por favor, cliente gostaria de redirecionar campanhas para whatsa…" at bounding box center [333, 282] width 627 height 81
copy p "11 2144-5700"
drag, startPoint x: 386, startPoint y: 283, endPoint x: 371, endPoint y: 273, distance: 18.2
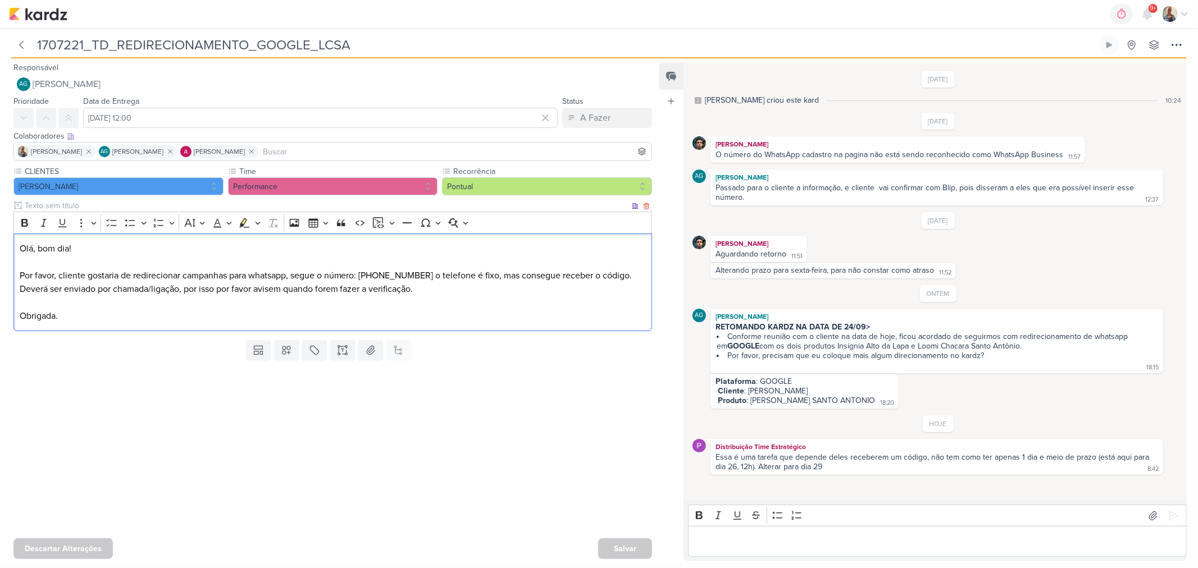
click at [374, 275] on p "Olá, bom dia! Por favor, cliente gostaria de redirecionar campanhas para whatsa…" at bounding box center [333, 282] width 627 height 81
drag, startPoint x: 363, startPoint y: 276, endPoint x: 410, endPoint y: 281, distance: 47.5
click at [410, 281] on p "Olá, bom dia! Por favor, cliente gostaria de redirecionar campanhas para whatsa…" at bounding box center [333, 282] width 627 height 81
copy p "11 2144-5700"
click at [401, 266] on p "Olá, bom dia! Por favor, cliente gostaria de redirecionar campanhas para whatsa…" at bounding box center [333, 282] width 627 height 81
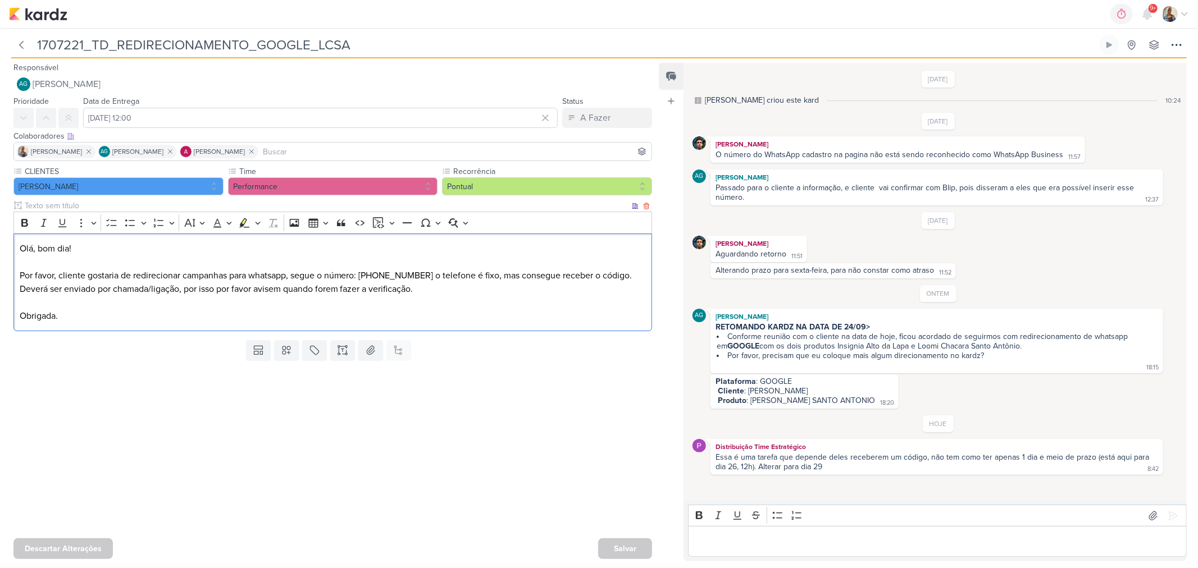
click at [366, 276] on p "Olá, bom dia! ⁠⁠⁠⁠⁠⁠⁠ Por favor, cliente gostaria de redirecionar campanhas par…" at bounding box center [333, 282] width 627 height 81
drag, startPoint x: 363, startPoint y: 274, endPoint x: 410, endPoint y: 277, distance: 47.8
click at [410, 277] on p "Olá, bom dia! Por favor, cliente gostaria de redirecionar campanhas para whatsa…" at bounding box center [333, 282] width 627 height 81
copy p "11 2144-5700"
click at [302, 354] on button at bounding box center [314, 350] width 25 height 20
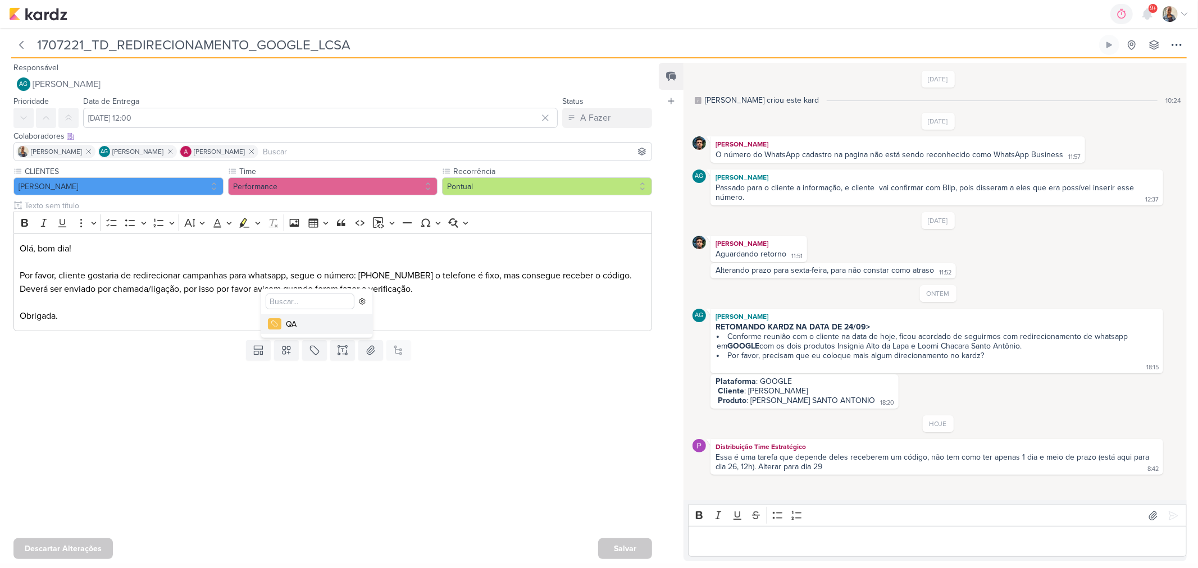
click at [299, 327] on div "QA" at bounding box center [322, 324] width 73 height 12
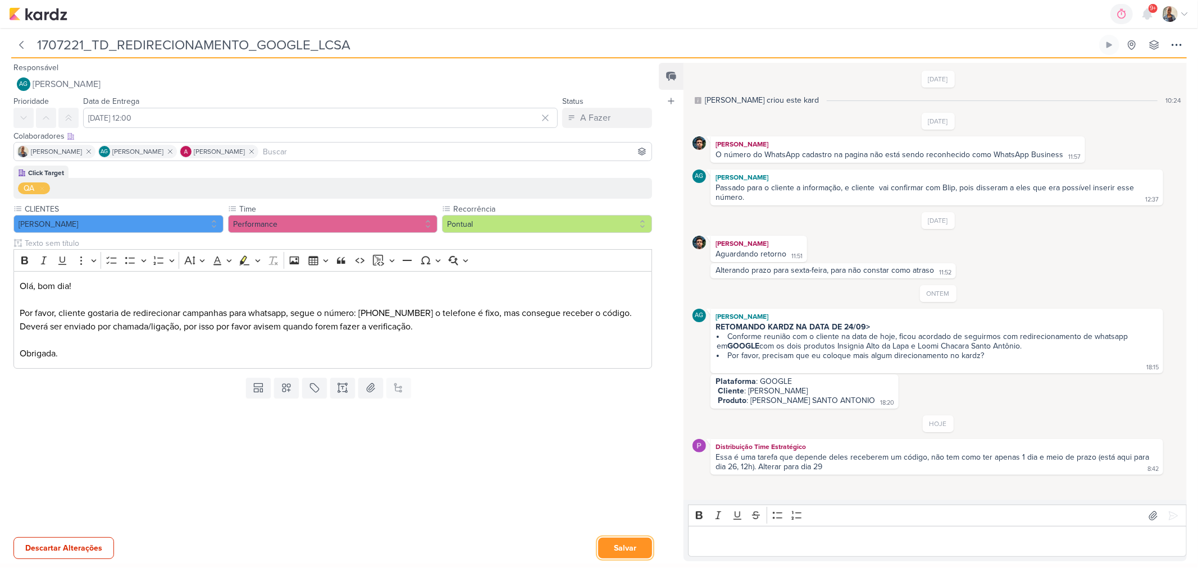
click at [604, 546] on button "Salvar" at bounding box center [625, 548] width 54 height 21
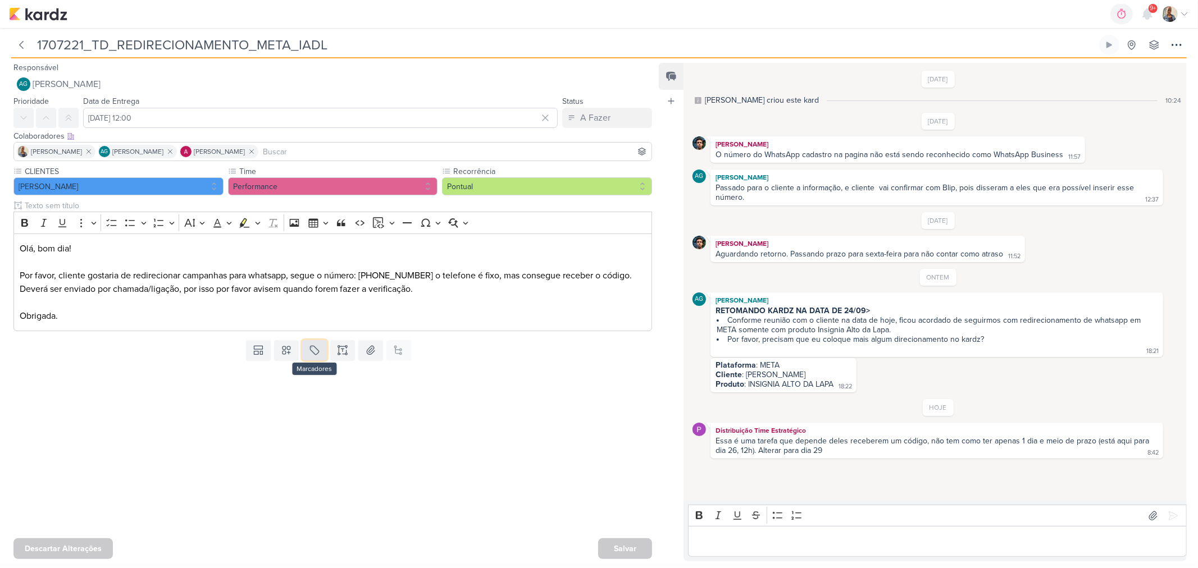
click at [318, 351] on button at bounding box center [314, 350] width 25 height 20
click at [319, 330] on button "QA" at bounding box center [316, 324] width 111 height 20
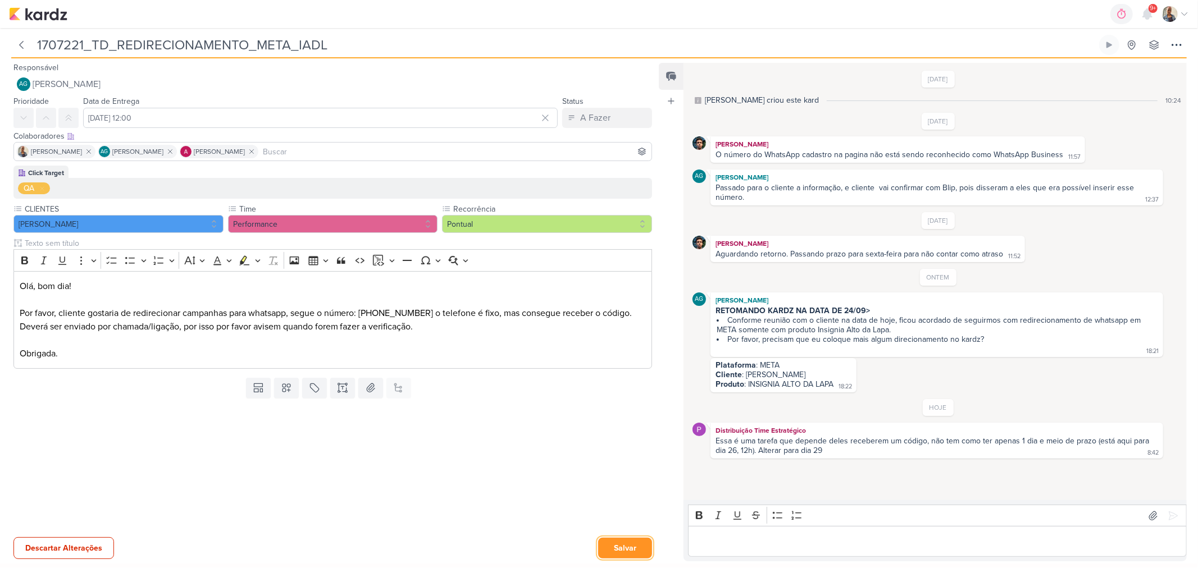
click at [632, 538] on button "Salvar" at bounding box center [625, 548] width 54 height 21
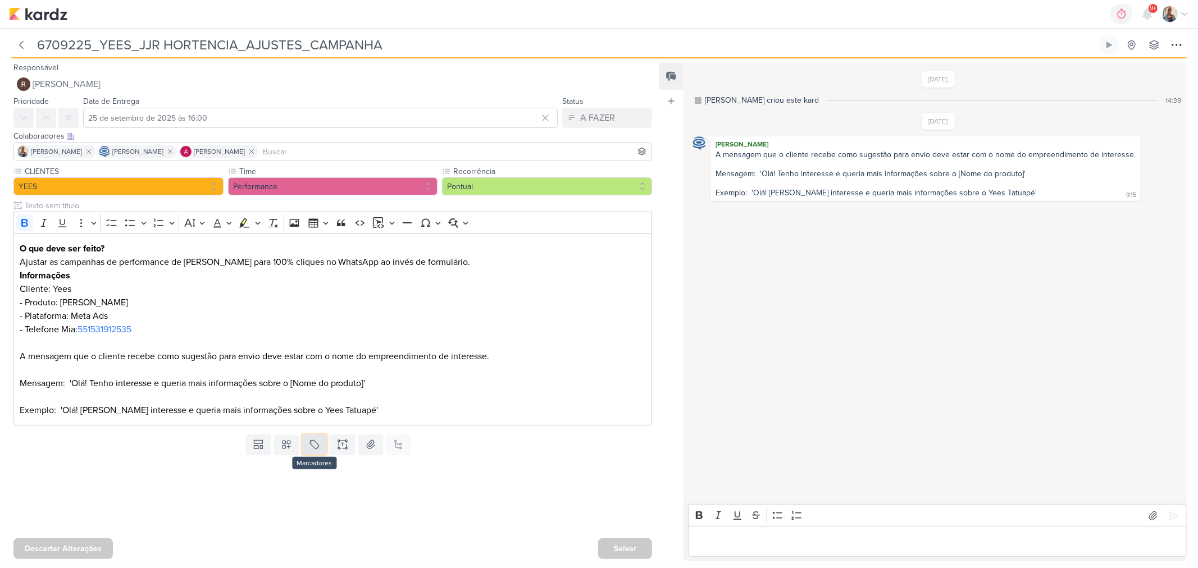
click at [310, 447] on icon at bounding box center [314, 444] width 11 height 11
click at [299, 418] on div "QA" at bounding box center [322, 419] width 73 height 12
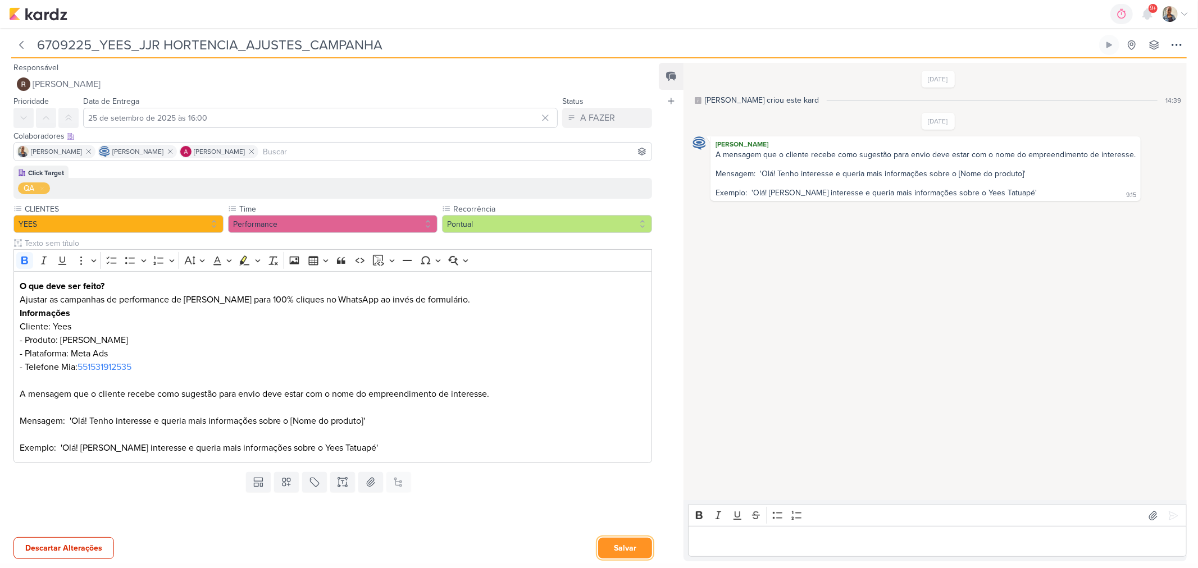
click at [630, 542] on button "Salvar" at bounding box center [625, 548] width 54 height 21
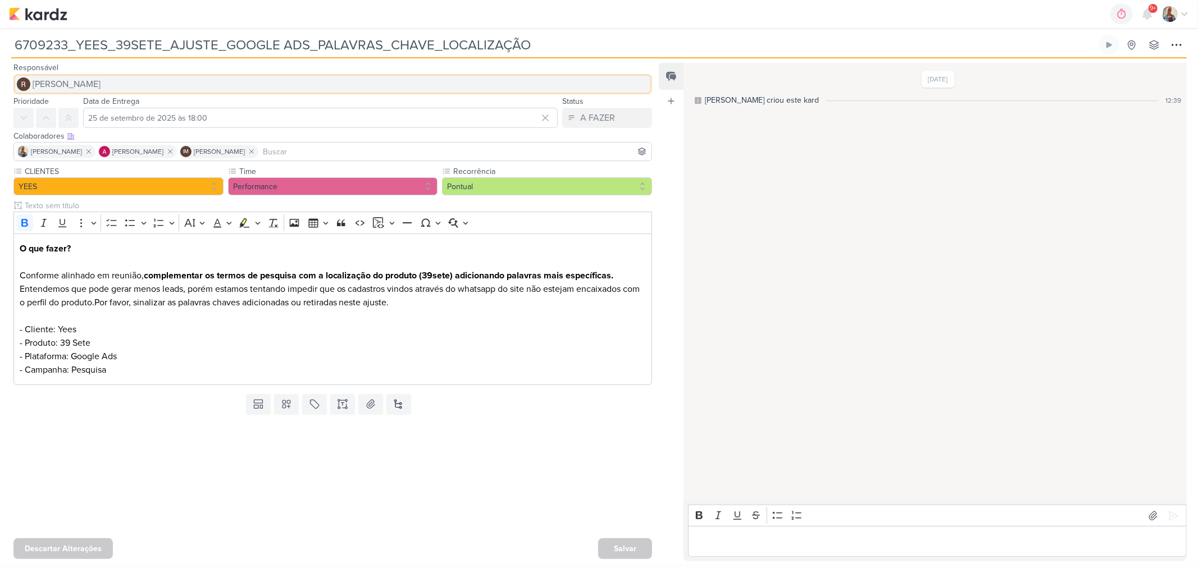
click at [122, 74] on button "[PERSON_NAME]" at bounding box center [332, 84] width 638 height 20
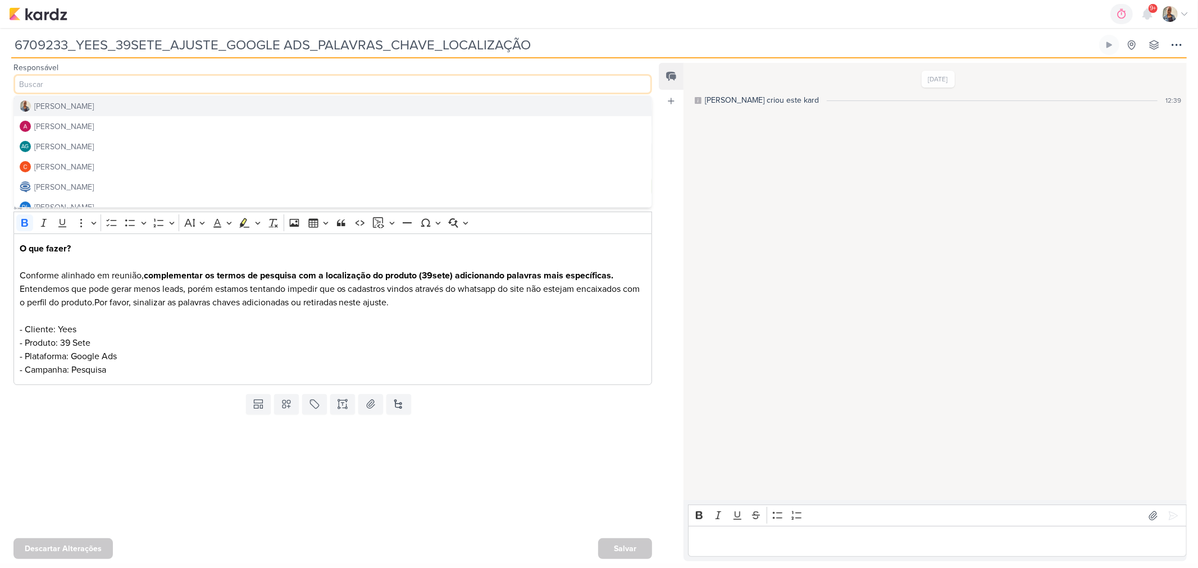
click at [149, 97] on button "[PERSON_NAME]" at bounding box center [332, 106] width 637 height 20
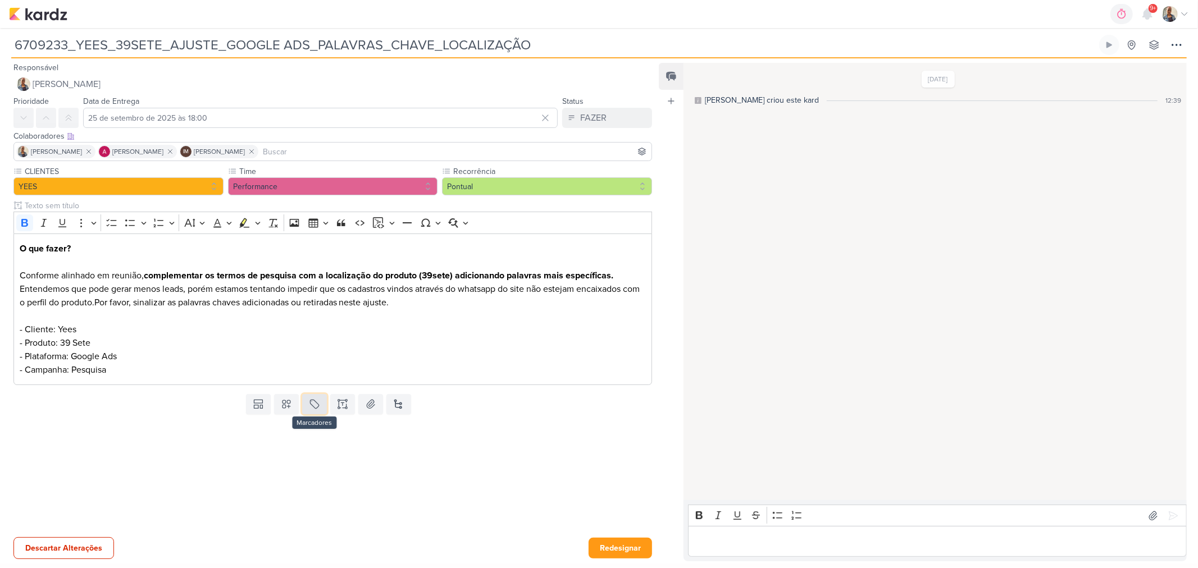
click at [318, 403] on button at bounding box center [314, 404] width 25 height 20
click at [318, 371] on button "QA" at bounding box center [316, 378] width 111 height 20
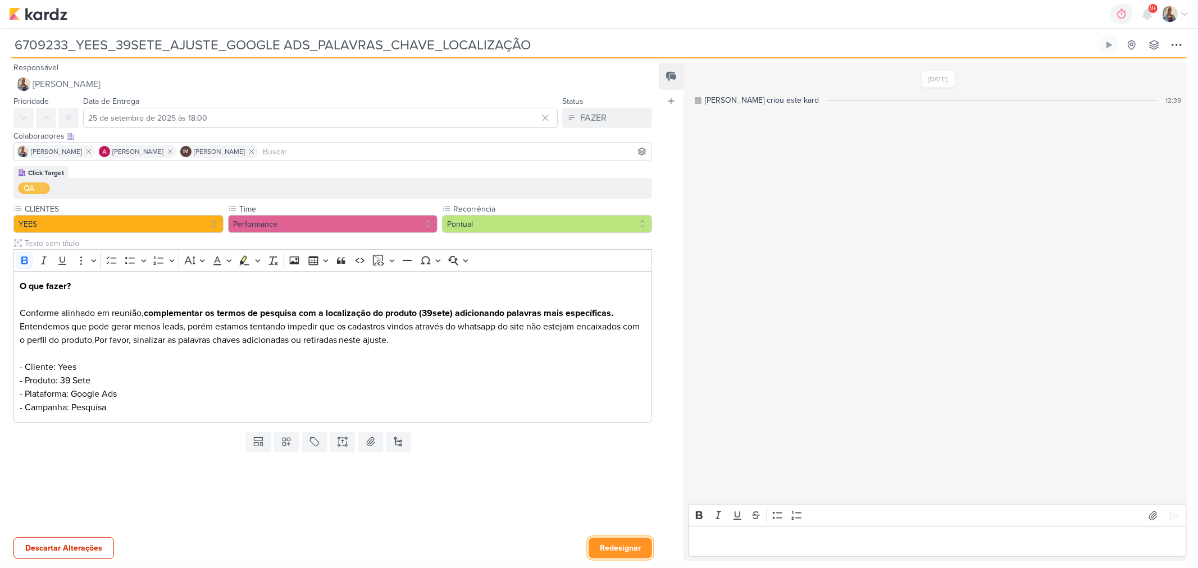
click at [604, 551] on button "Redesignar" at bounding box center [619, 548] width 63 height 21
click at [621, 549] on button "Aceitar" at bounding box center [625, 548] width 54 height 21
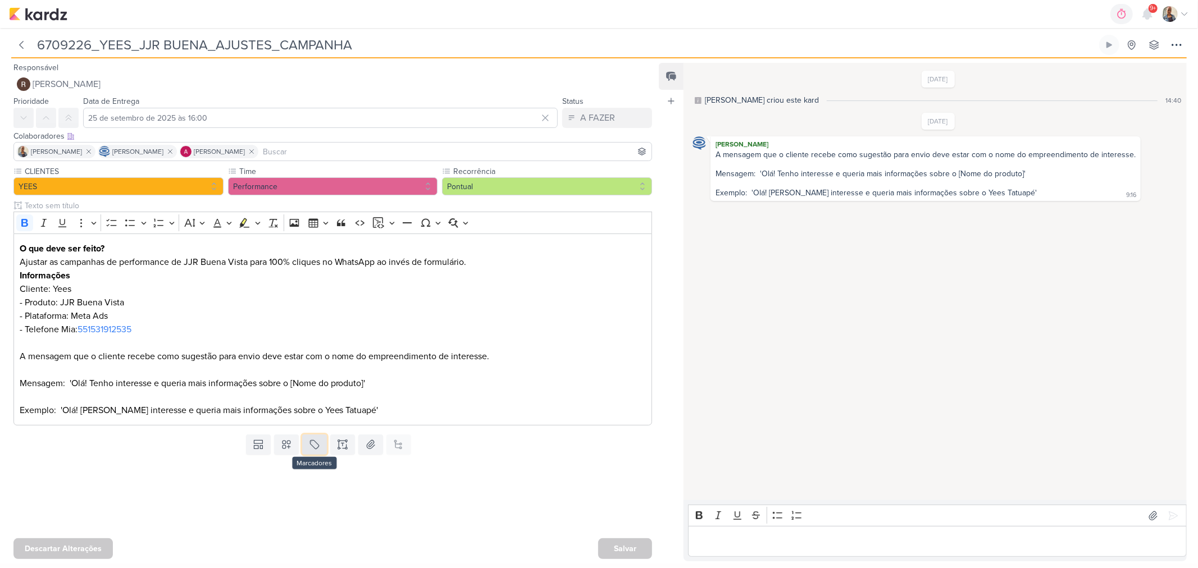
click at [312, 446] on icon at bounding box center [314, 444] width 11 height 11
click at [317, 424] on button "QA" at bounding box center [316, 418] width 111 height 20
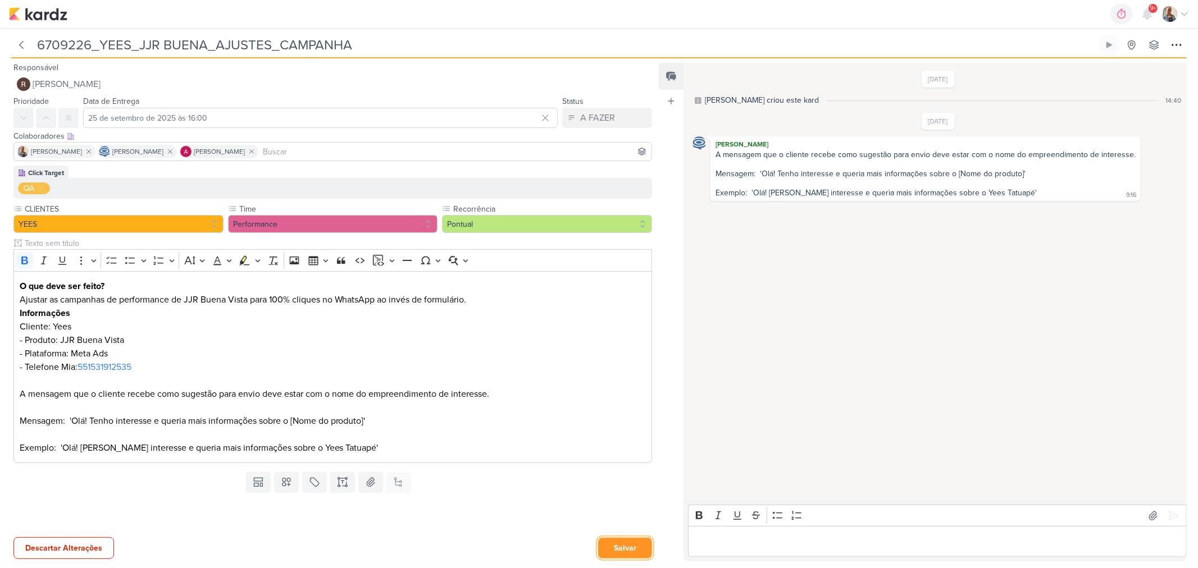
click at [599, 546] on button "Salvar" at bounding box center [625, 548] width 54 height 21
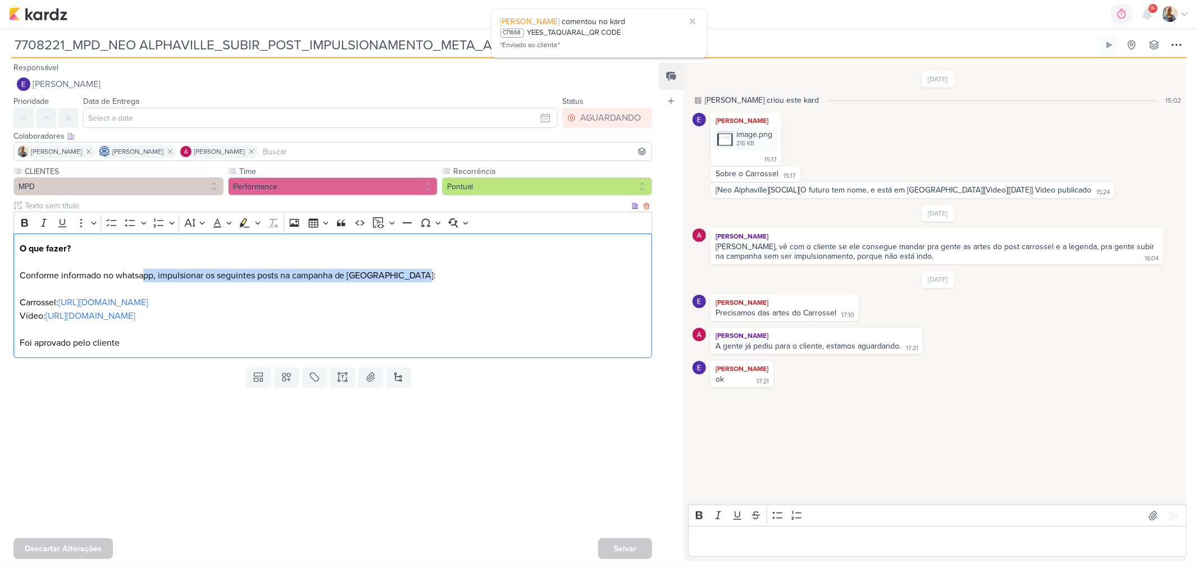
drag, startPoint x: 141, startPoint y: 277, endPoint x: 423, endPoint y: 271, distance: 281.4
click at [423, 271] on p "O que fazer? Conforme informado no whatsapp, impulsionar os seguintes posts na …" at bounding box center [333, 296] width 627 height 108
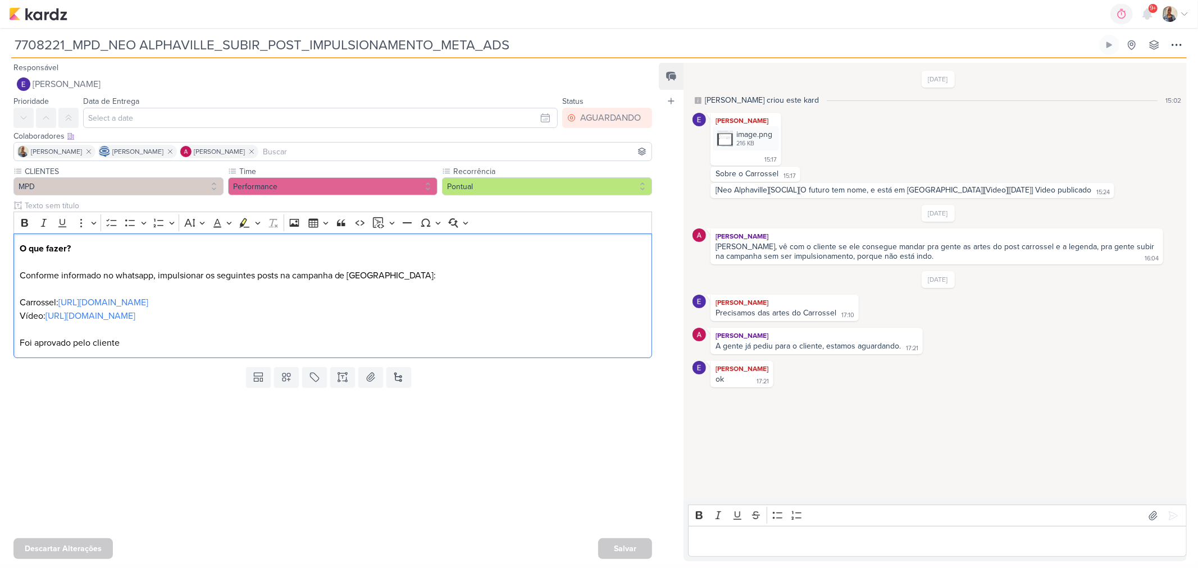
click at [717, 540] on p "Editor editing area: main" at bounding box center [937, 541] width 487 height 13
click at [1168, 519] on icon at bounding box center [1172, 515] width 11 height 11
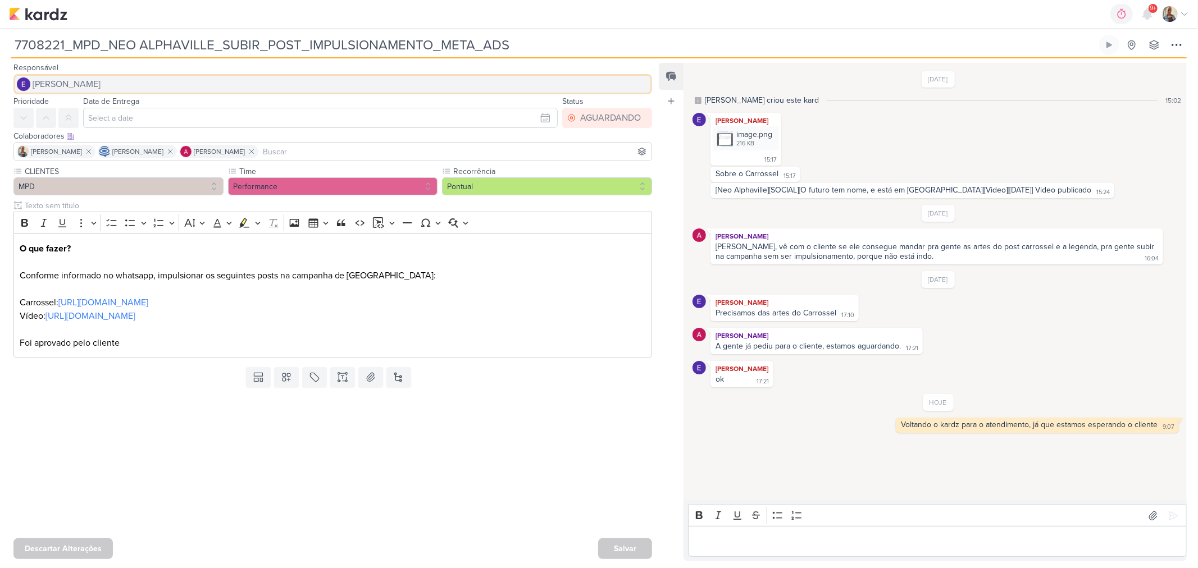
click at [82, 85] on span "[PERSON_NAME]" at bounding box center [67, 83] width 68 height 13
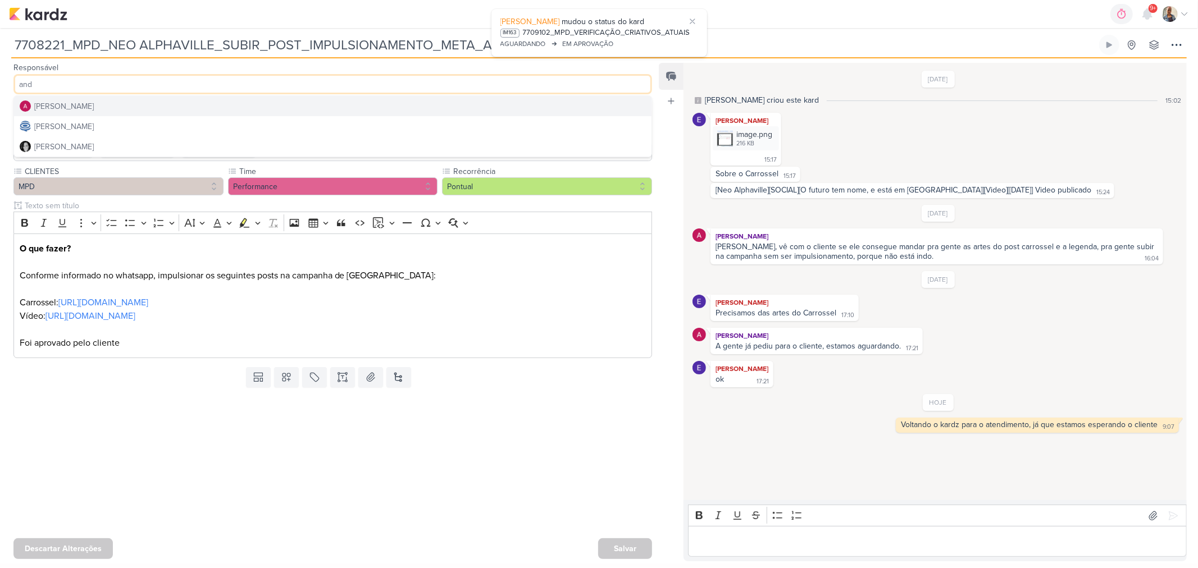
type input "and"
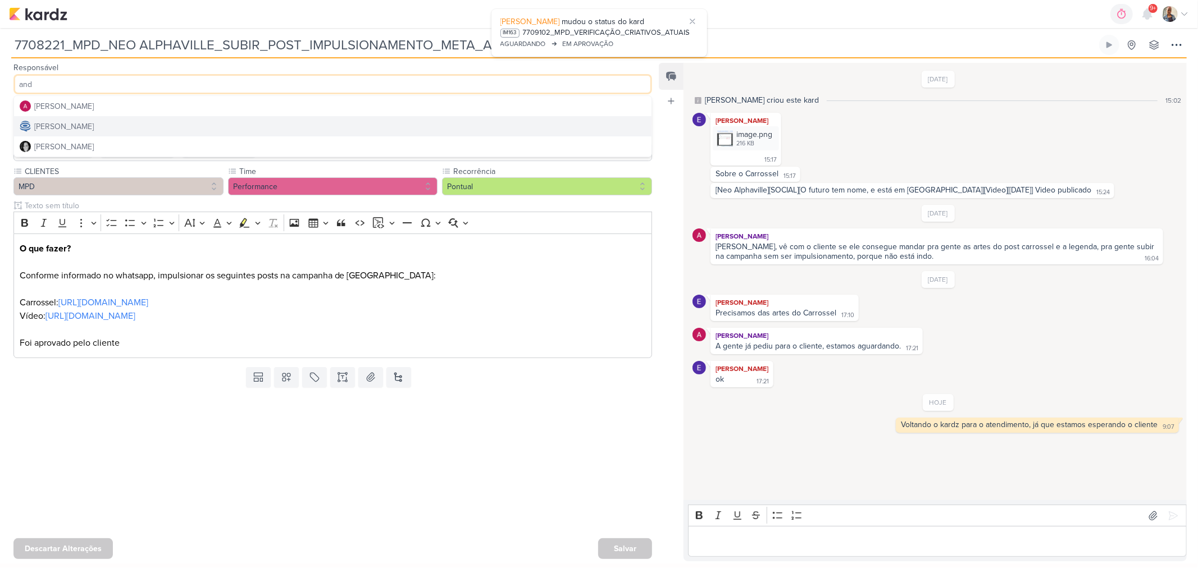
click at [83, 126] on div "[PERSON_NAME]" at bounding box center [64, 127] width 60 height 12
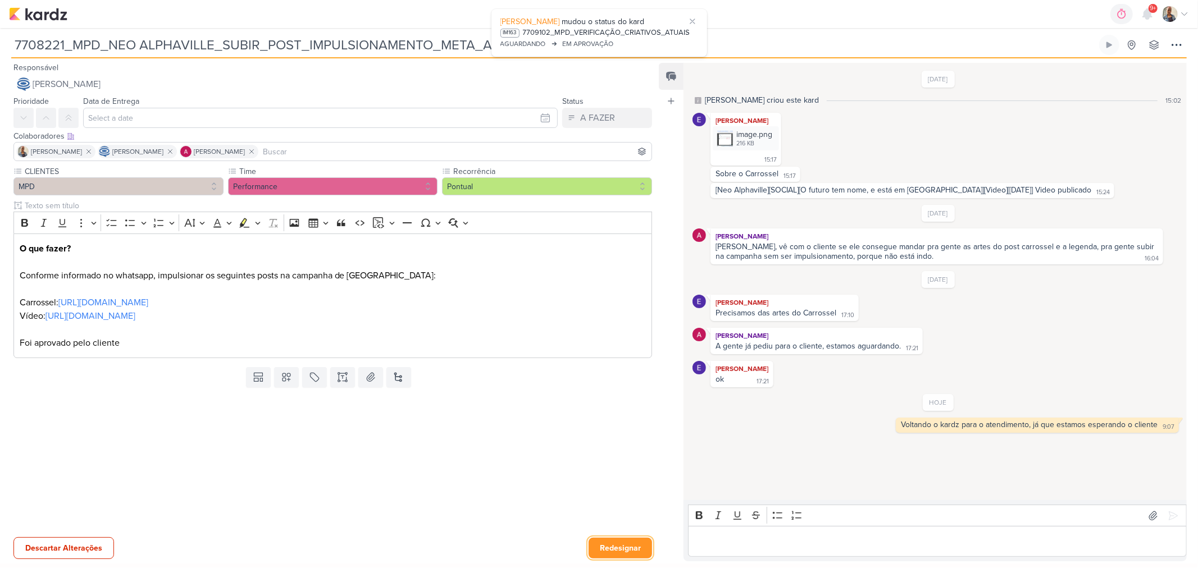
click at [611, 545] on button "Redesignar" at bounding box center [619, 548] width 63 height 21
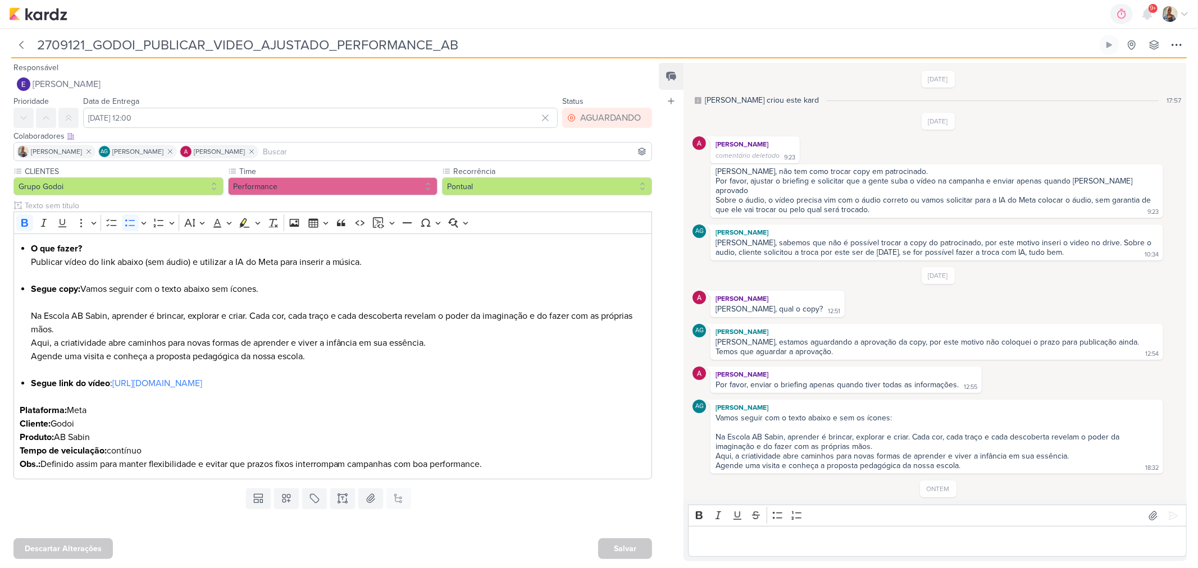
scroll to position [170, 0]
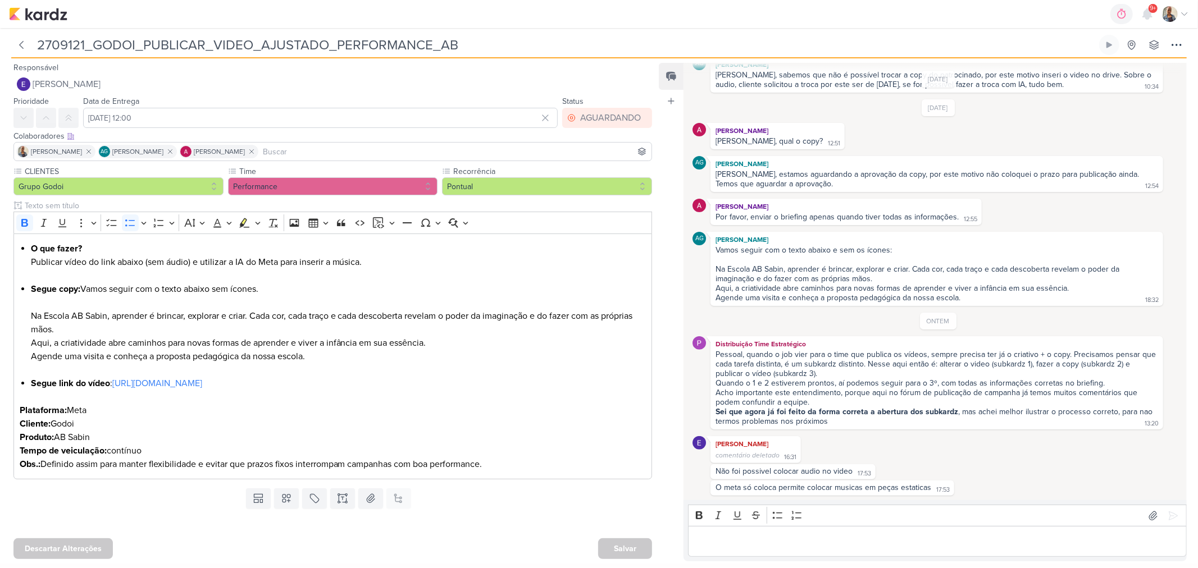
click at [733, 535] on p "Editor editing area: main" at bounding box center [937, 541] width 487 height 13
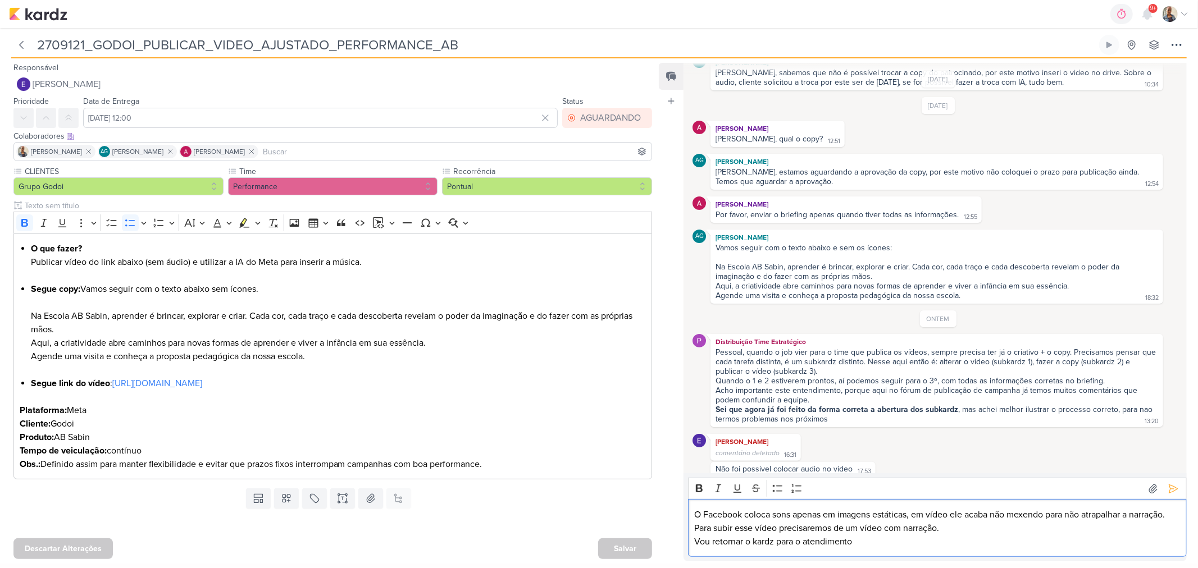
scroll to position [197, 0]
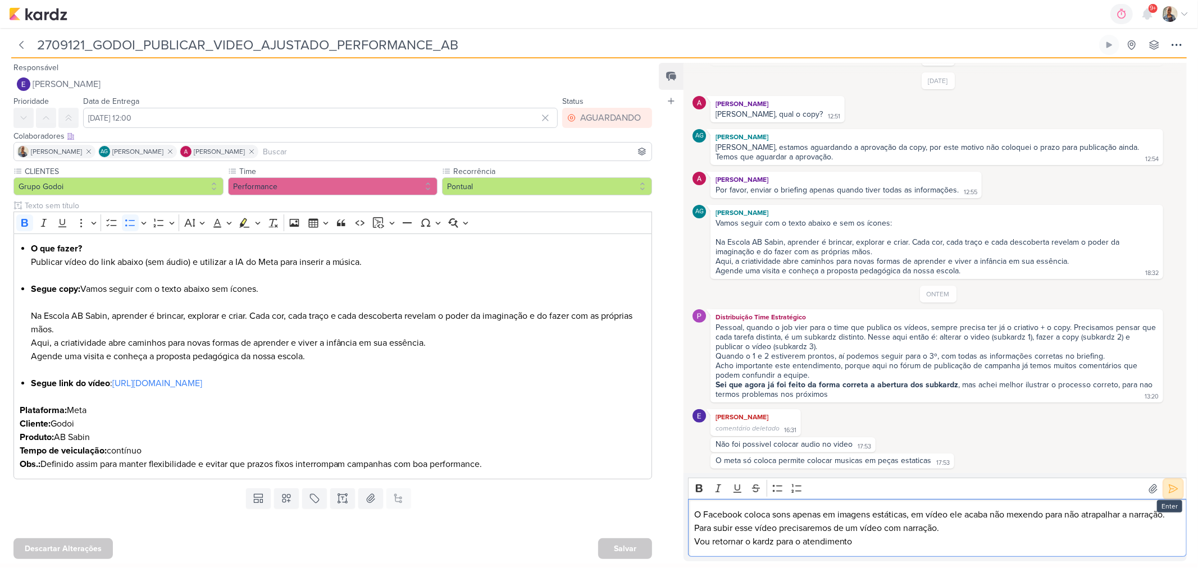
click at [1172, 484] on icon at bounding box center [1172, 488] width 11 height 11
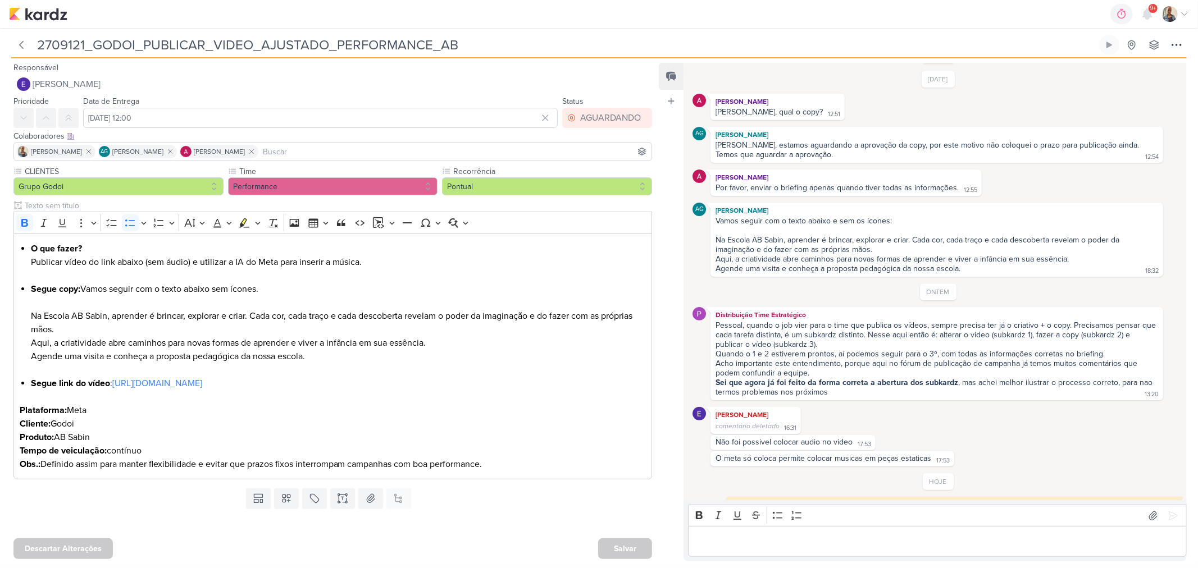
scroll to position [236, 0]
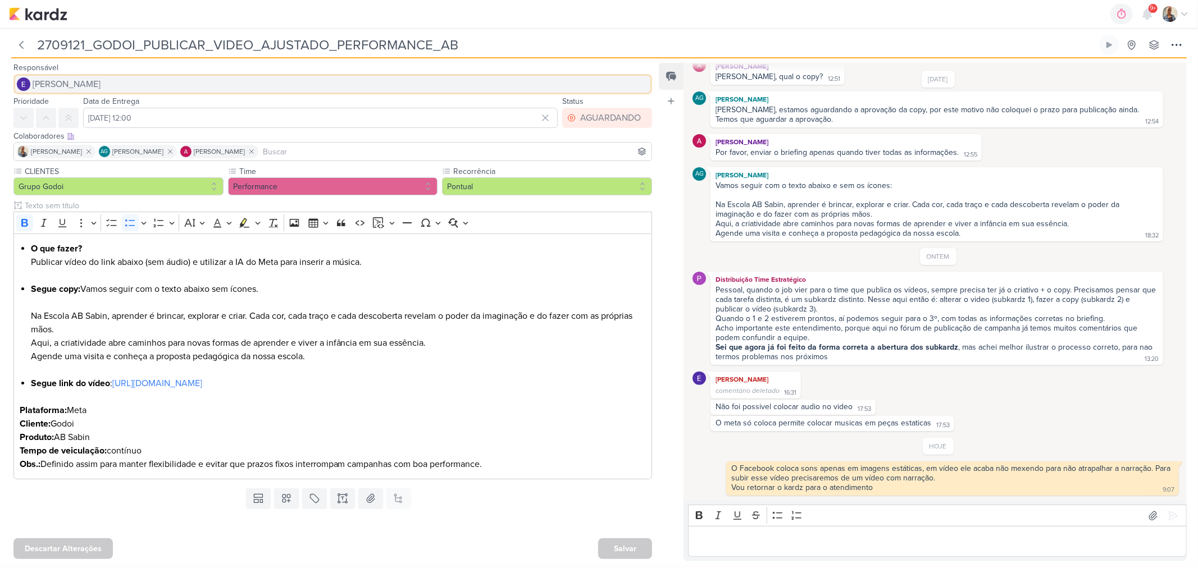
click at [97, 86] on span "[PERSON_NAME]" at bounding box center [67, 83] width 68 height 13
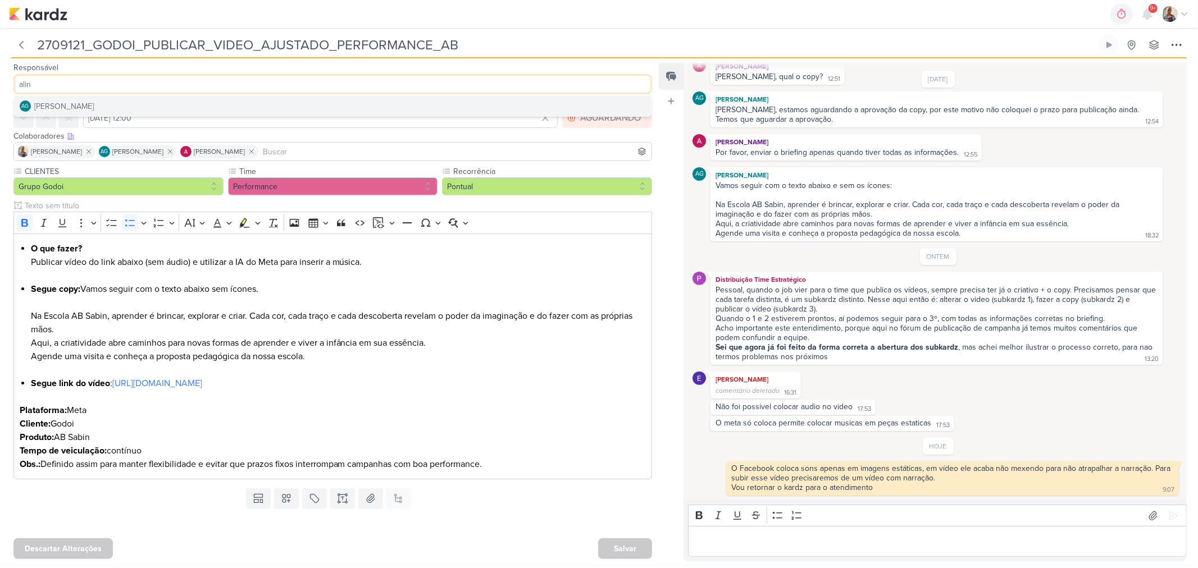
type input "alin"
click at [48, 97] on button "AG Aline Gimenez Graciano" at bounding box center [332, 106] width 637 height 20
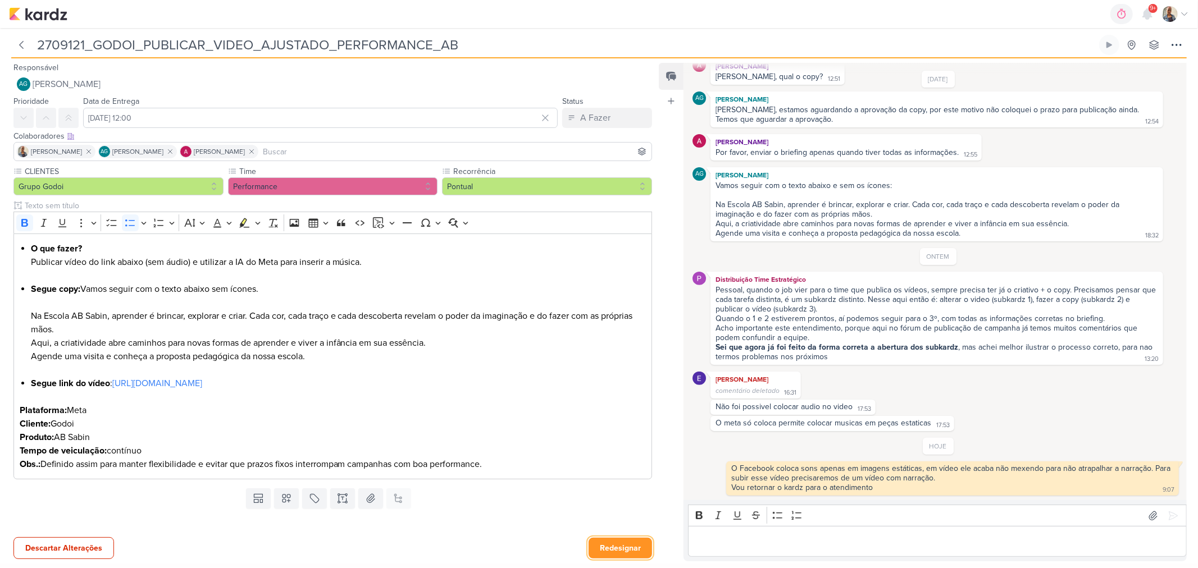
click at [625, 543] on button "Redesignar" at bounding box center [619, 548] width 63 height 21
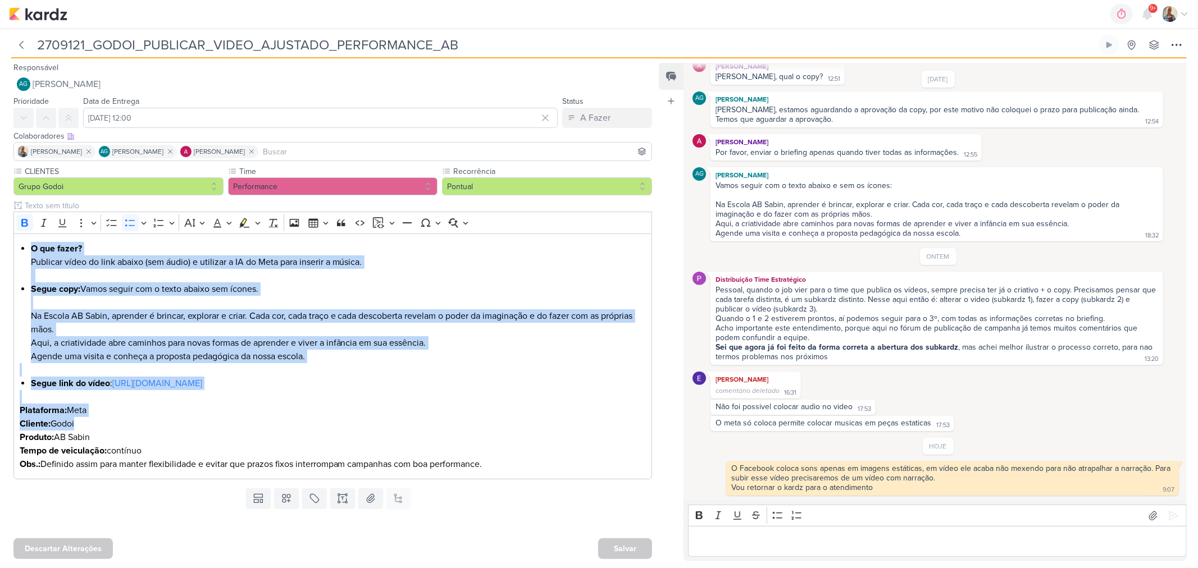
click at [27, 0] on html "1.99.0 0h0m Sessão desligada... Hoje 0h0m Semana 0h0m Mês 0h0m" at bounding box center [599, 282] width 1198 height 564
drag, startPoint x: 171, startPoint y: 93, endPoint x: 385, endPoint y: 33, distance: 222.2
click at [385, 33] on div "2709121_GODOI_PUBLICAR_VIDEO_AJUSTADO_PERFORMANCE_AB Criado por Aline nenhum gr…" at bounding box center [599, 296] width 1198 height 536
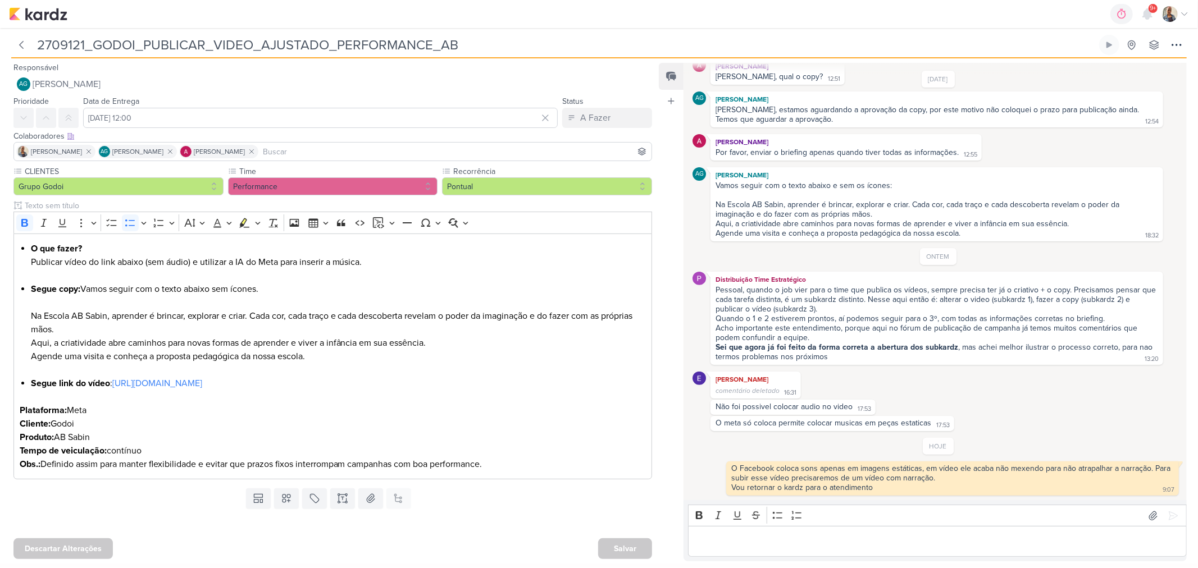
click at [620, 538] on div "Salvar" at bounding box center [625, 548] width 54 height 21
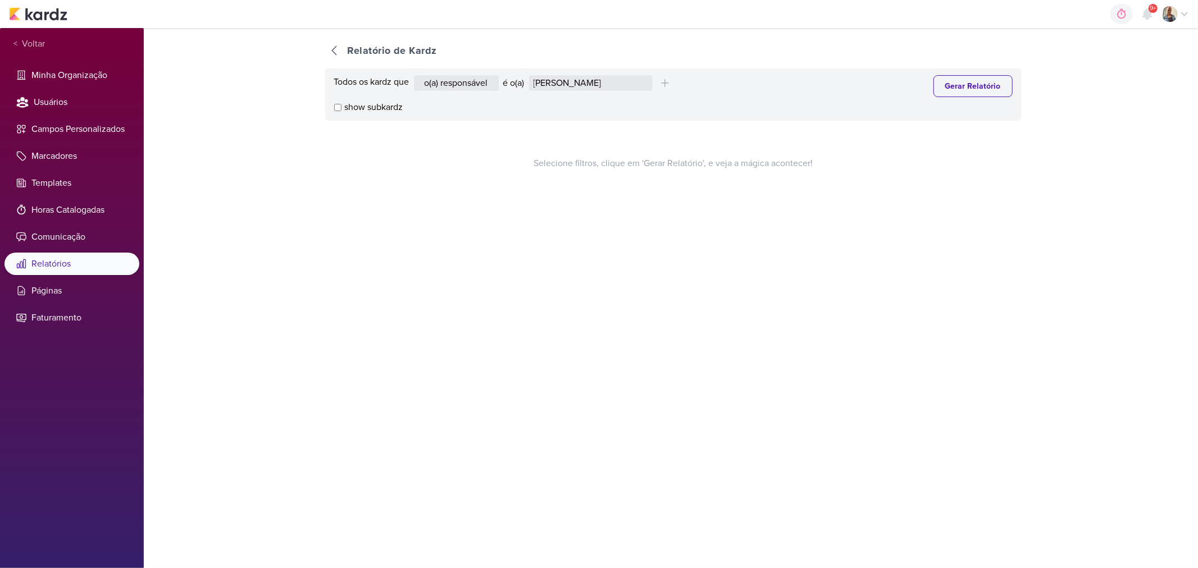
click at [592, 102] on div "Todos os kardz que o(a) responsável contém o marcador contém o campo é o(a) [PE…" at bounding box center [673, 94] width 696 height 52
click at [592, 83] on select "[PERSON_NAME] [PERSON_NAME] Distribuição Time Estratégico [PERSON_NAME] [PERSON…" at bounding box center [591, 83] width 124 height 16
click at [531, 75] on select "[PERSON_NAME] [PERSON_NAME] Distribuição Time Estratégico [PERSON_NAME] [PERSON…" at bounding box center [591, 83] width 124 height 16
click at [587, 79] on select "[PERSON_NAME] [PERSON_NAME] Distribuição Time Estratégico [PERSON_NAME] [PERSON…" at bounding box center [591, 83] width 124 height 16
select select "4084"
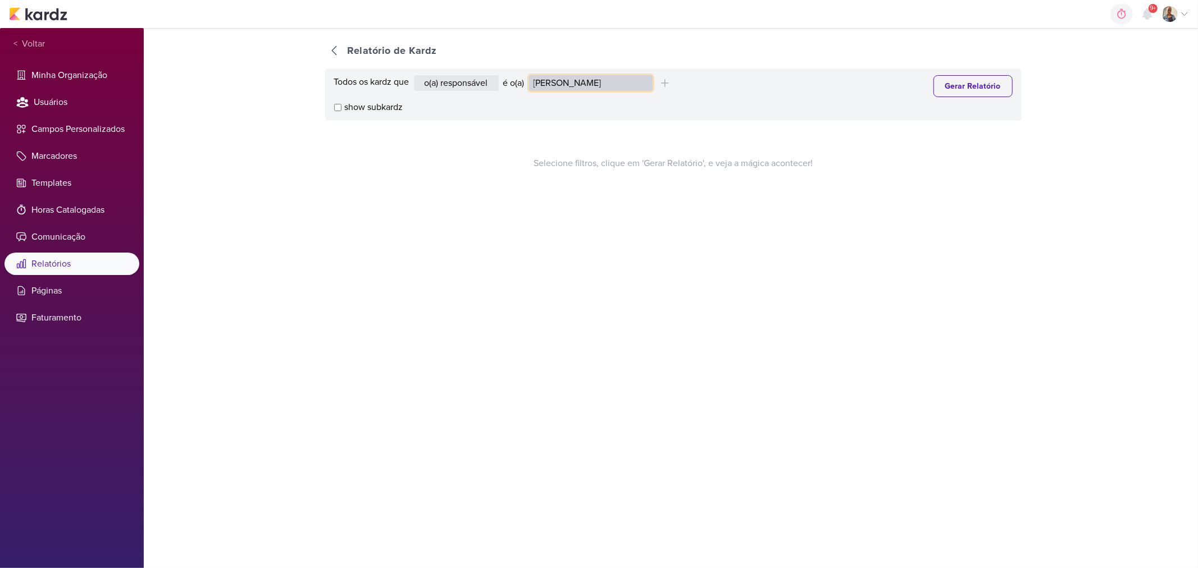
click at [531, 75] on select "[PERSON_NAME] [PERSON_NAME] Distribuição Time Estratégico [PERSON_NAME] [PERSON…" at bounding box center [591, 83] width 124 height 16
click at [934, 82] on button "Gerar Relatório" at bounding box center [972, 86] width 79 height 22
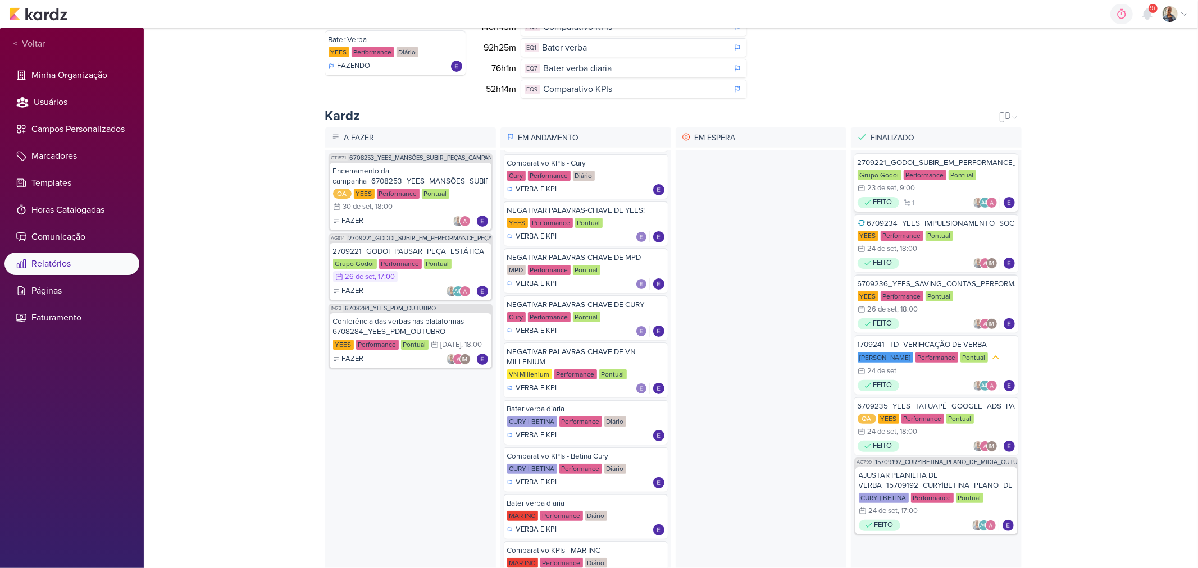
scroll to position [187, 0]
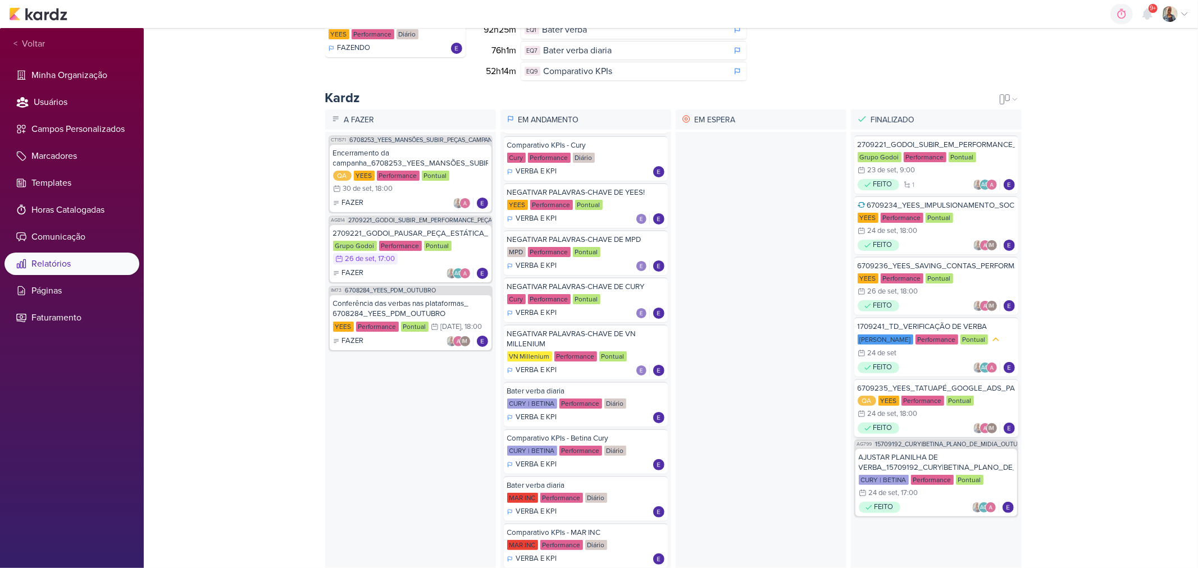
click at [912, 418] on div "6709235_YEES_TATUAPÉ_GOOGLE_ADS_PALAVRAS_CHAVE_LOCALIZAÇÃO QA [GEOGRAPHIC_DATA]…" at bounding box center [936, 408] width 164 height 58
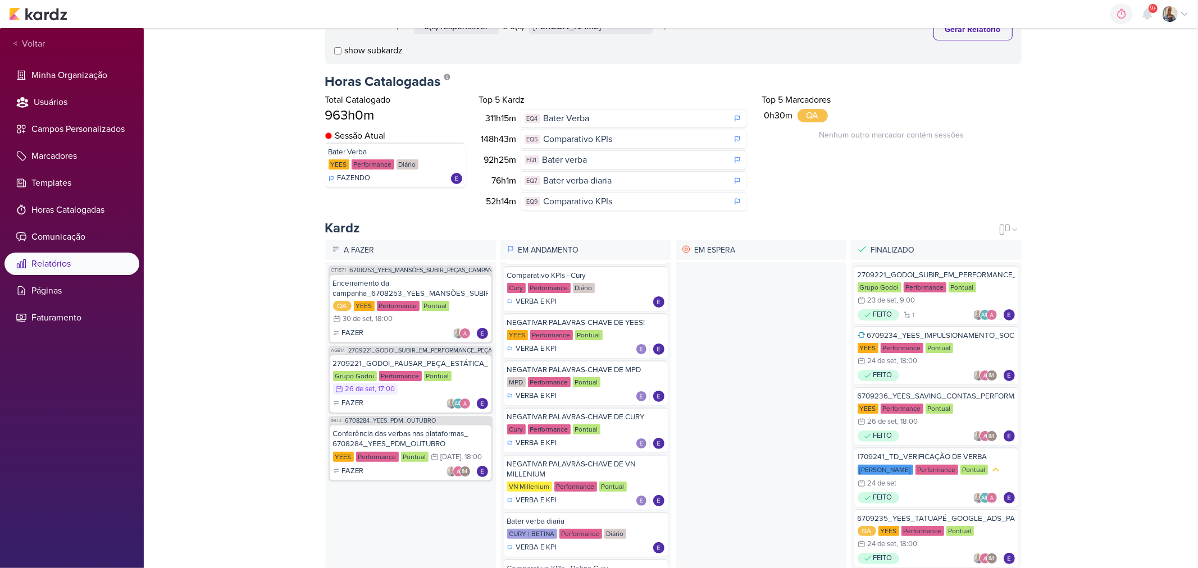
scroll to position [0, 0]
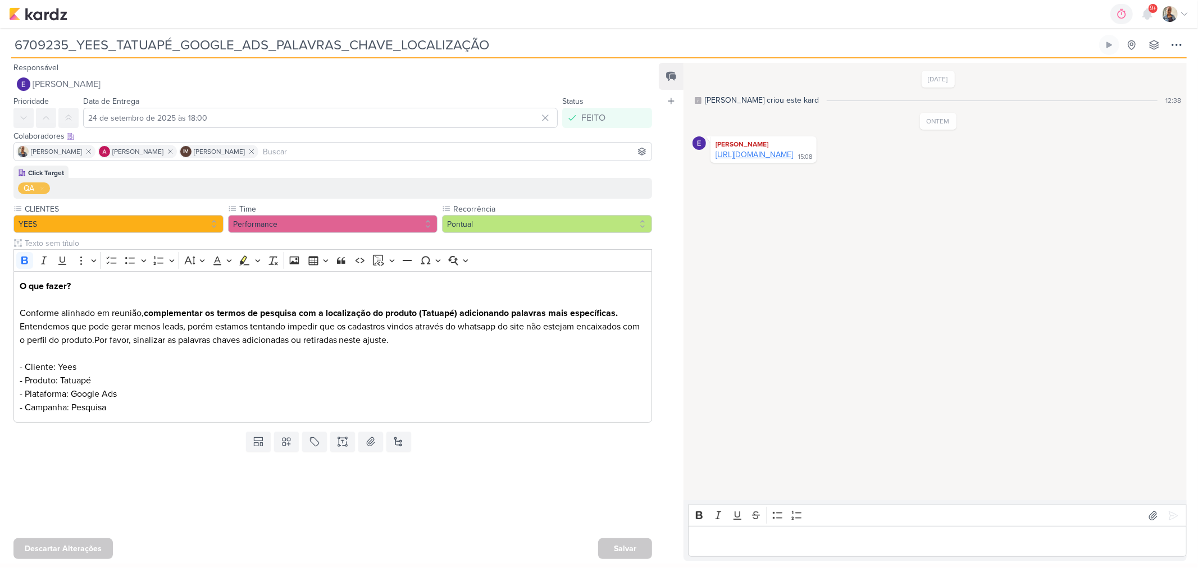
click at [793, 155] on link "[URL][DOMAIN_NAME]" at bounding box center [753, 155] width 77 height 10
drag, startPoint x: 708, startPoint y: 156, endPoint x: 1117, endPoint y: 177, distance: 409.8
click at [1117, 177] on div "[DATE] [PERSON_NAME] criou este kard 12:38 ONTEM [PERSON_NAME] 15:08" at bounding box center [934, 282] width 502 height 436
copy div "[URL][DOMAIN_NAME]"
